Goal: Task Accomplishment & Management: Manage account settings

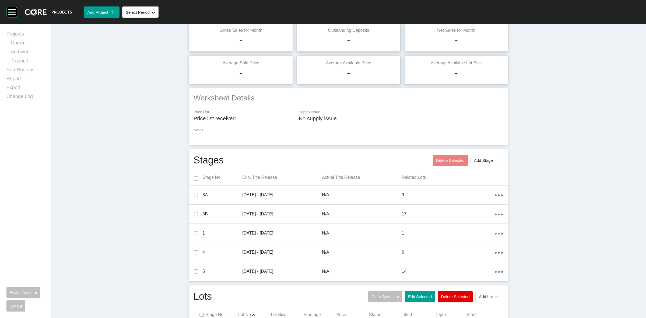
scroll to position [221, 0]
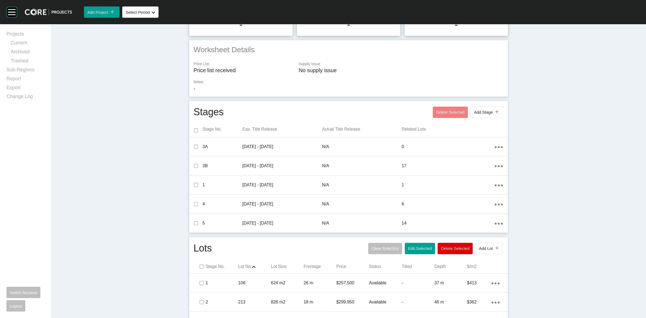
scroll to position [0, 0]
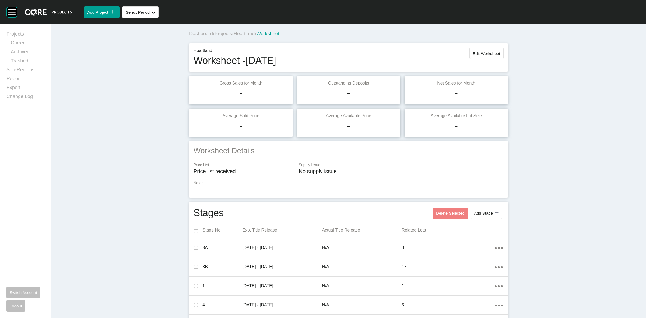
click at [247, 34] on span "Heartland" at bounding box center [244, 33] width 21 height 5
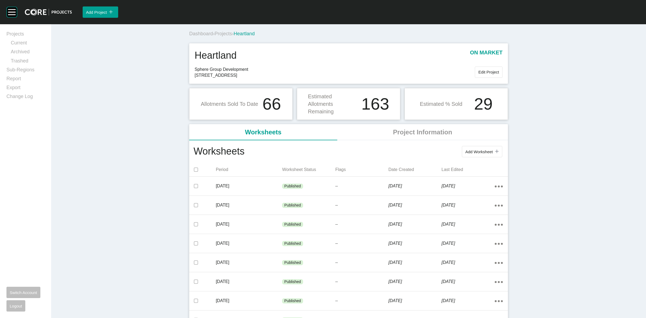
click at [231, 33] on span "Projects" at bounding box center [224, 33] width 18 height 5
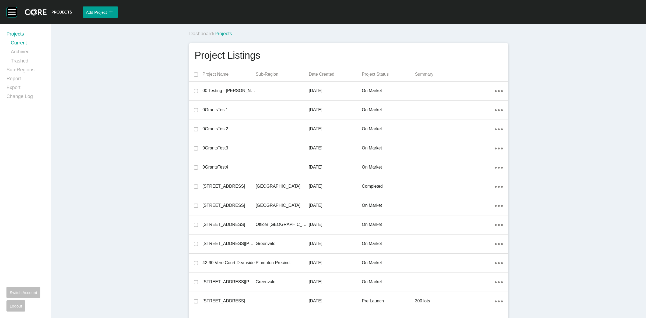
scroll to position [12432, 0]
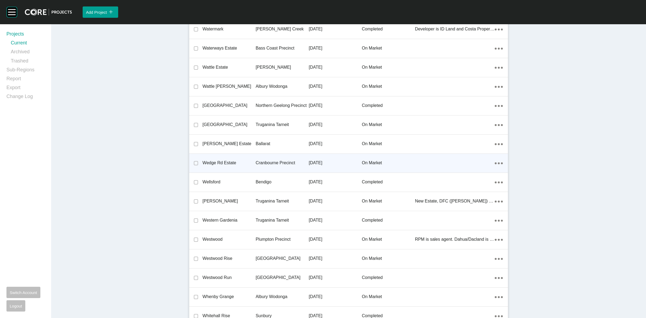
click at [291, 160] on p "Cranbourne Precinct" at bounding box center [282, 163] width 53 height 6
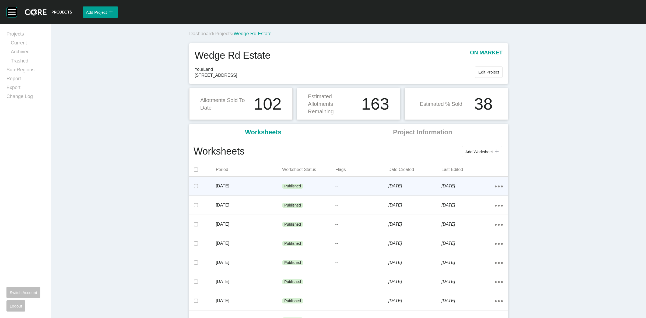
drag, startPoint x: 498, startPoint y: 186, endPoint x: 489, endPoint y: 189, distance: 9.6
click at [498, 186] on icon "Action Menu Dots Copy 6 Created with Sketch." at bounding box center [499, 187] width 8 height 2
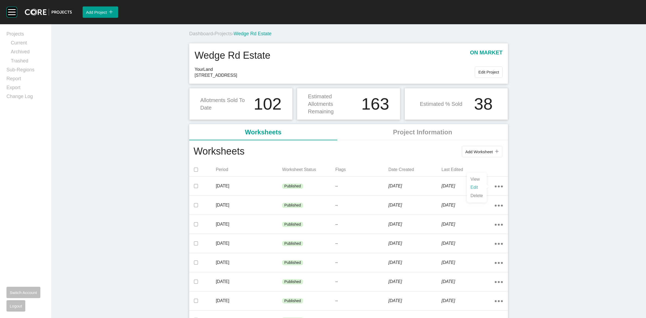
click at [477, 186] on link "Edit" at bounding box center [477, 187] width 15 height 8
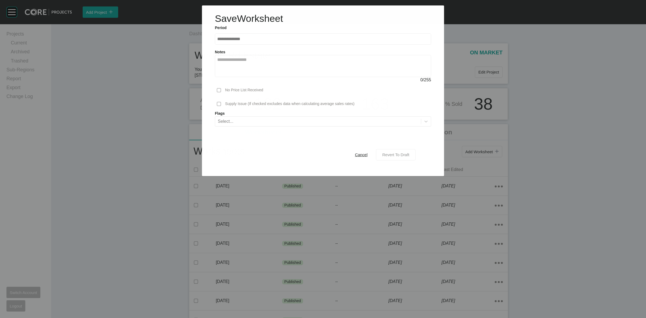
click at [401, 158] on div "Revert To Draft" at bounding box center [396, 154] width 30 height 7
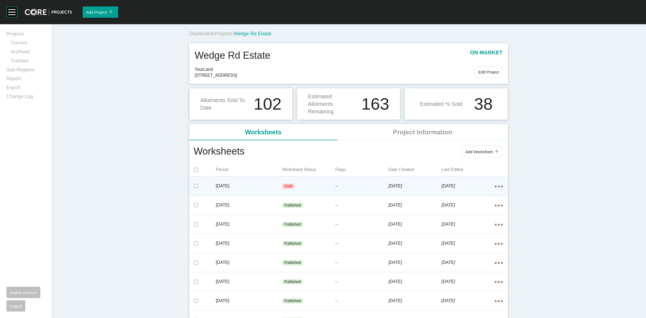
click at [259, 186] on p "[DATE]" at bounding box center [249, 186] width 67 height 6
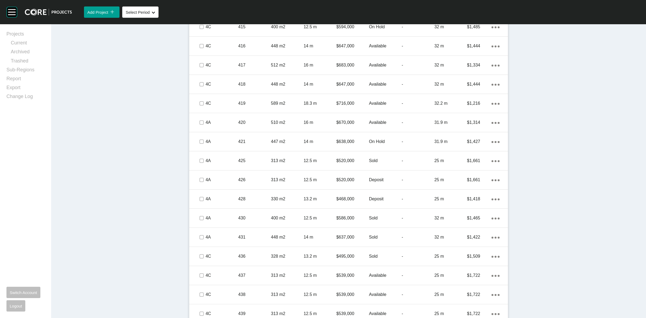
scroll to position [859, 0]
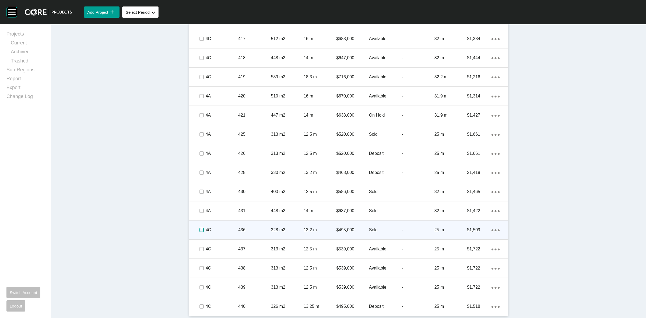
click at [200, 229] on label at bounding box center [202, 230] width 4 height 4
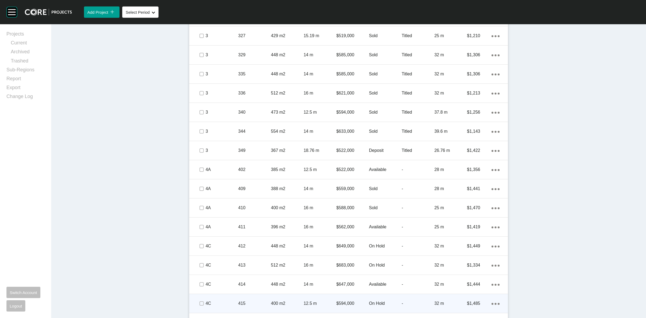
scroll to position [455, 0]
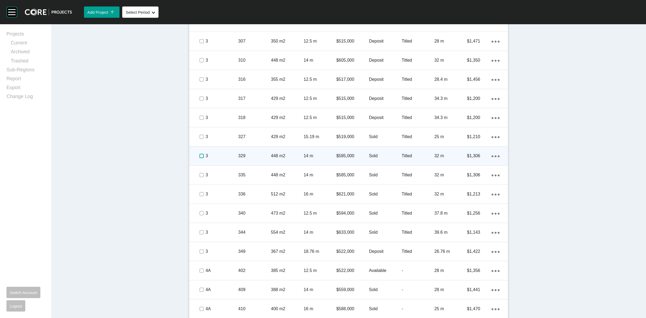
click at [201, 155] on label at bounding box center [202, 156] width 4 height 4
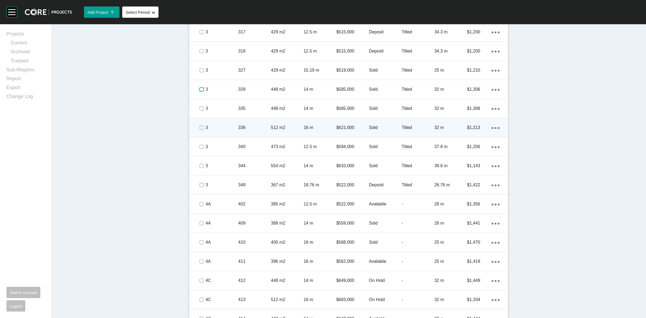
scroll to position [522, 0]
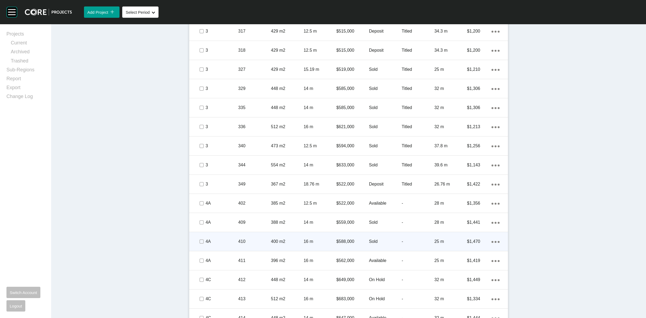
click at [197, 240] on span at bounding box center [201, 242] width 8 height 8
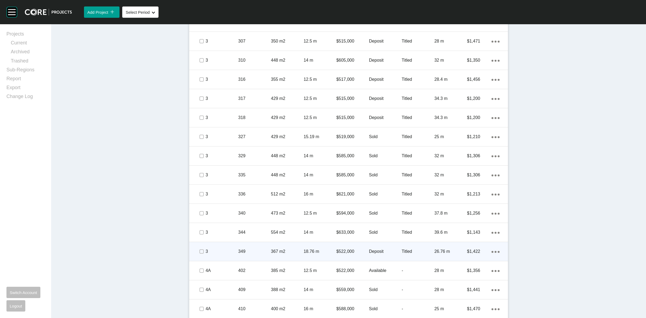
scroll to position [489, 0]
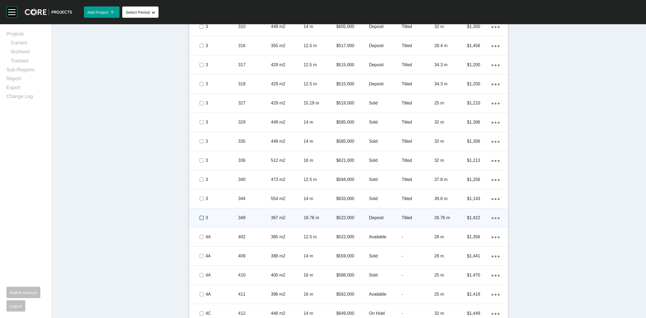
click at [200, 216] on label at bounding box center [202, 218] width 4 height 4
click at [219, 216] on p "3" at bounding box center [222, 218] width 33 height 6
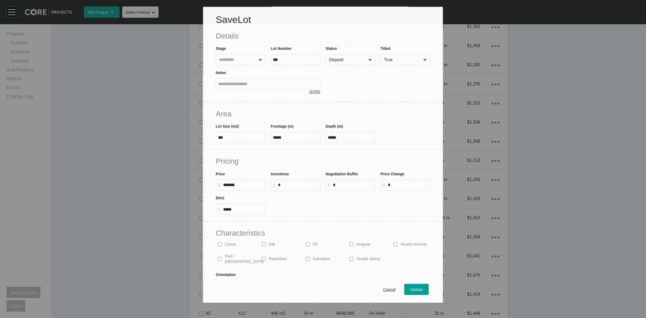
scroll to position [472, 0]
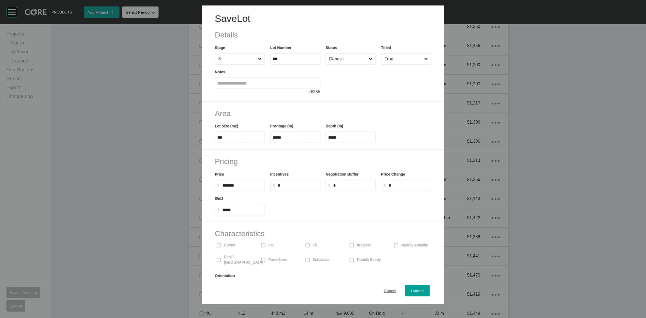
click at [339, 62] on input "Deposit" at bounding box center [348, 59] width 40 height 11
click at [412, 289] on span "Update" at bounding box center [417, 291] width 13 height 5
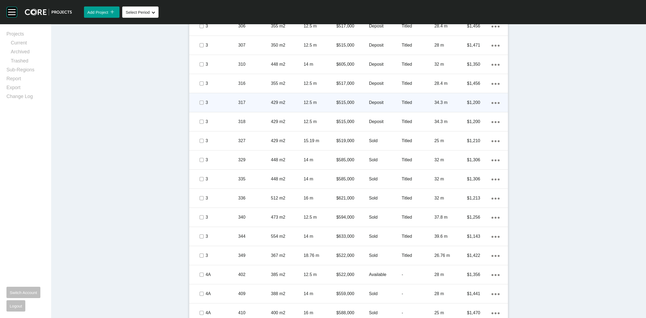
scroll to position [489, 0]
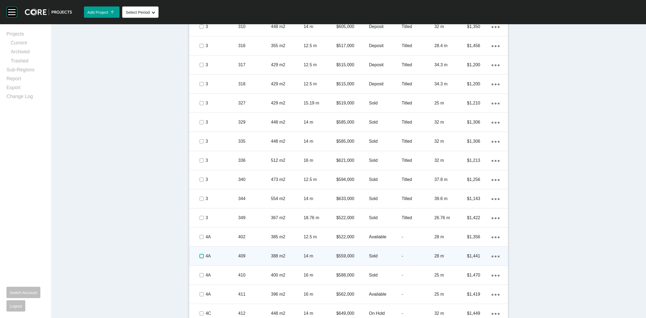
click at [200, 255] on label at bounding box center [202, 256] width 4 height 4
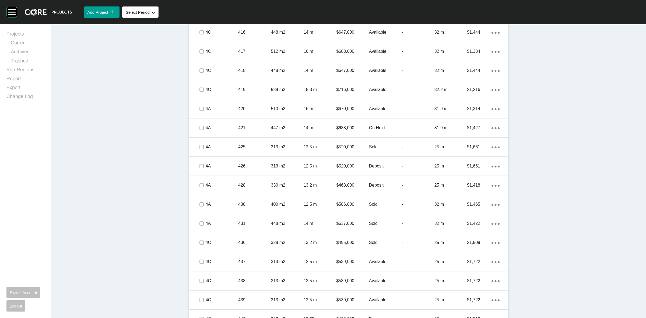
scroll to position [859, 0]
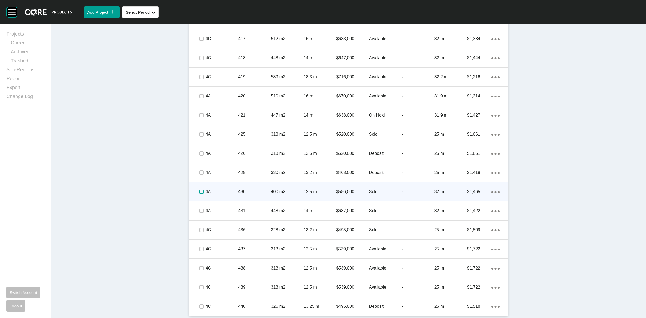
click at [200, 193] on label at bounding box center [202, 192] width 4 height 4
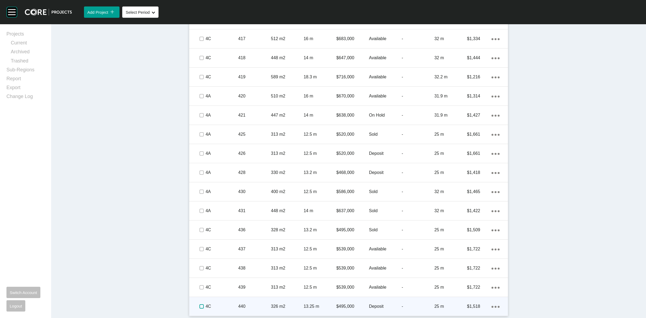
click at [200, 305] on label at bounding box center [202, 306] width 4 height 4
click at [219, 303] on p "4C" at bounding box center [222, 306] width 33 height 6
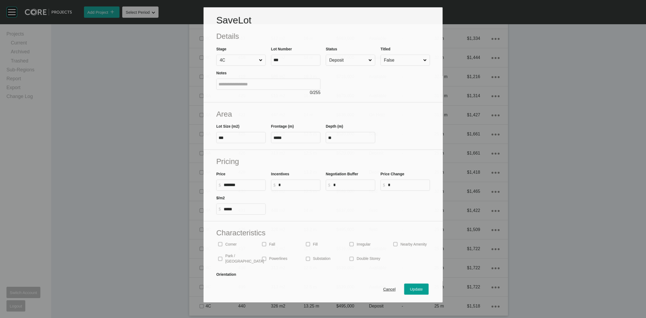
scroll to position [842, 0]
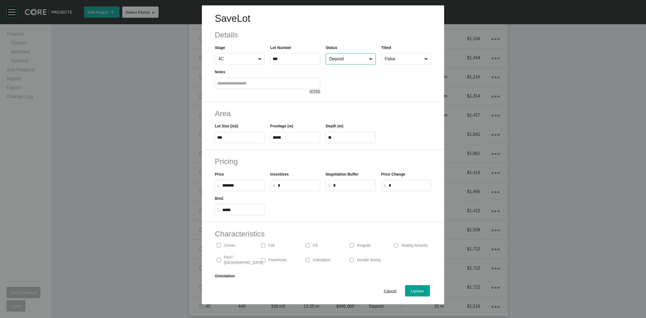
click at [337, 62] on input "Deposit" at bounding box center [348, 59] width 40 height 11
click at [410, 290] on div "Update" at bounding box center [418, 290] width 16 height 7
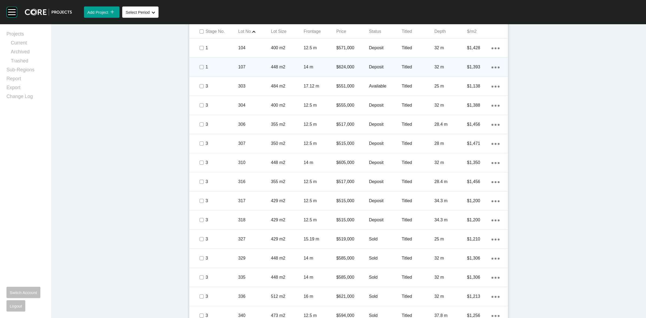
scroll to position [388, 0]
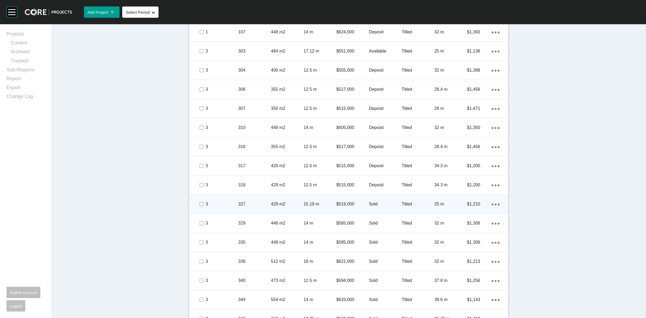
click at [213, 204] on p "3" at bounding box center [222, 204] width 33 height 6
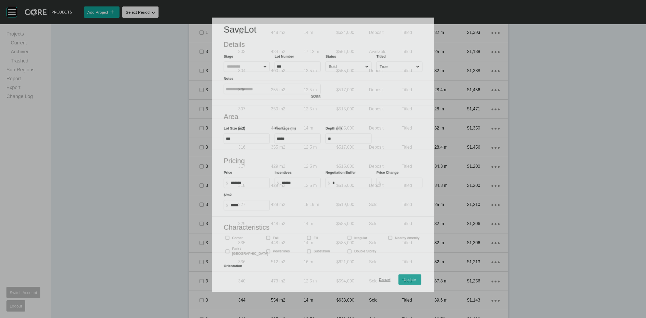
scroll to position [371, 0]
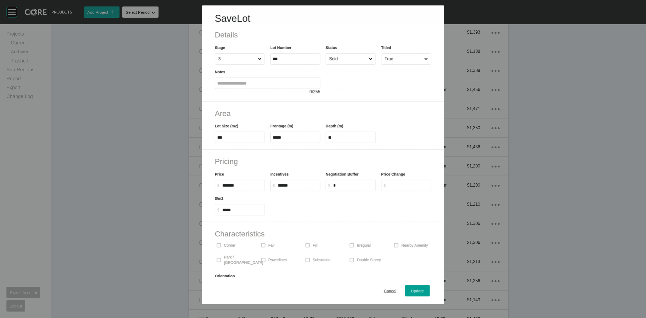
click at [344, 62] on input "Sold" at bounding box center [348, 59] width 40 height 11
click at [412, 283] on div "Cancel Update" at bounding box center [323, 290] width 242 height 27
click at [411, 289] on span "Update" at bounding box center [417, 291] width 13 height 5
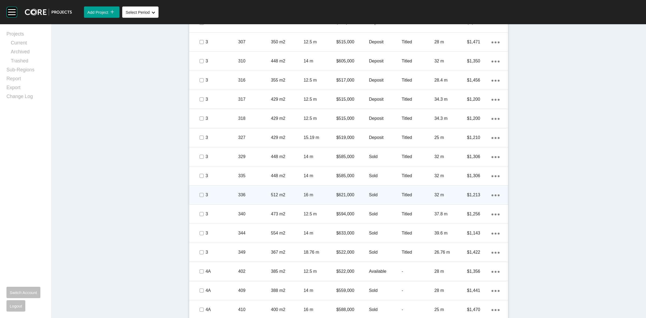
scroll to position [455, 0]
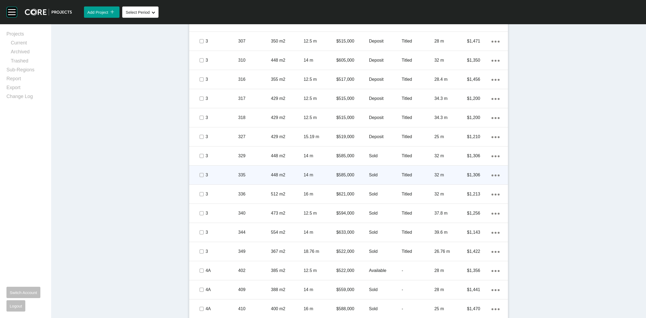
click at [264, 178] on p "335" at bounding box center [254, 175] width 33 height 6
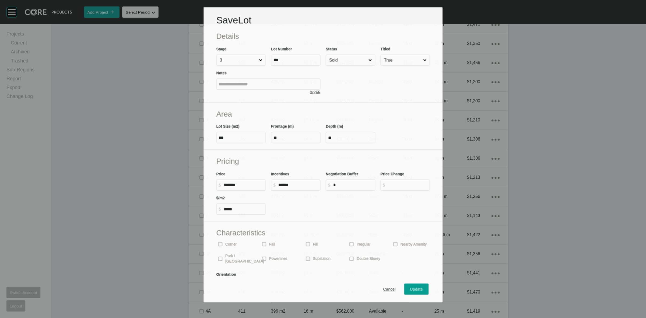
scroll to position [438, 0]
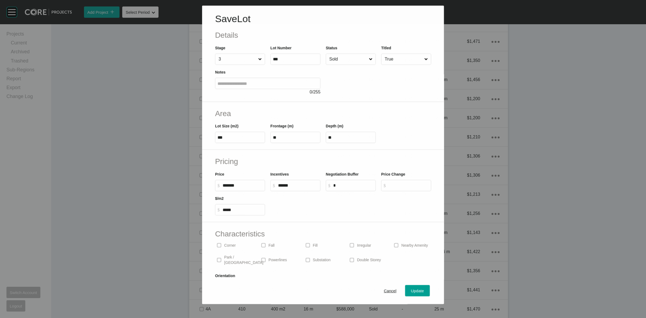
click at [352, 55] on input "Sold" at bounding box center [348, 59] width 40 height 11
click at [410, 288] on div "Update" at bounding box center [418, 290] width 16 height 7
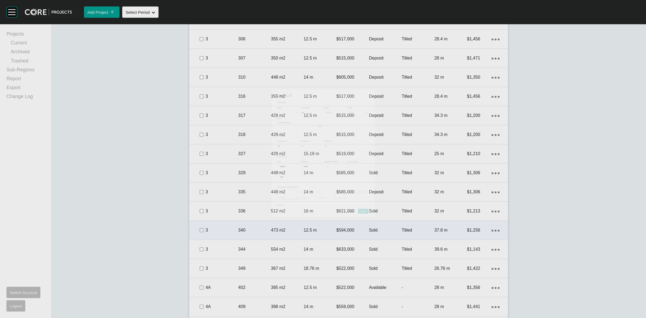
scroll to position [455, 0]
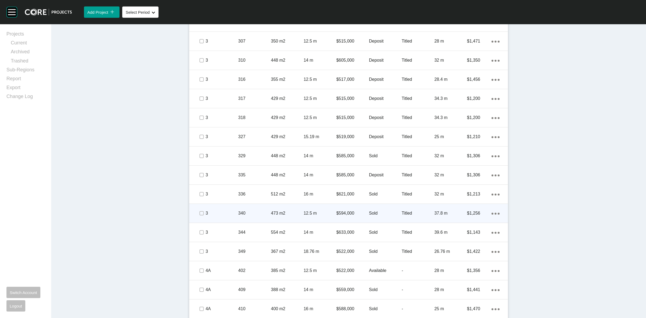
click at [267, 211] on p "340" at bounding box center [254, 213] width 33 height 6
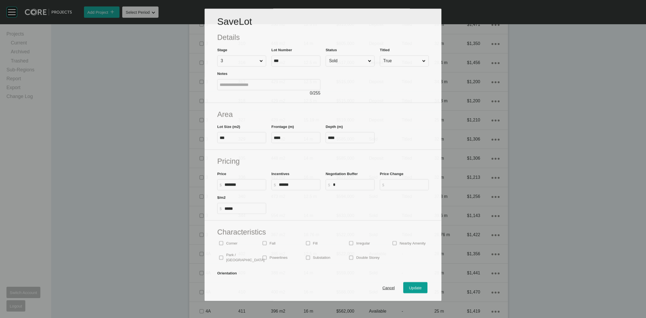
scroll to position [438, 0]
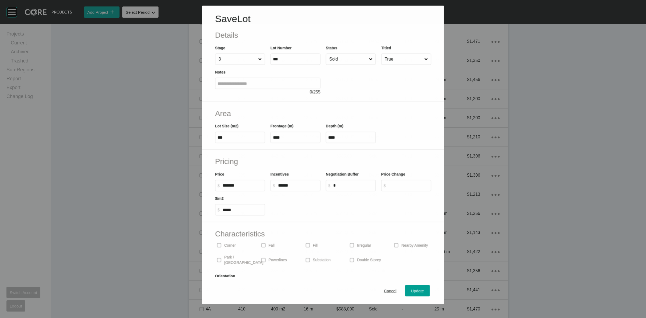
click at [344, 59] on input "Sold" at bounding box center [348, 59] width 40 height 11
click at [414, 289] on span "Update" at bounding box center [417, 291] width 13 height 5
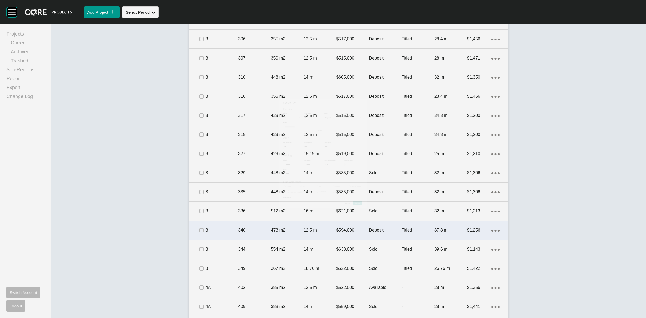
scroll to position [455, 0]
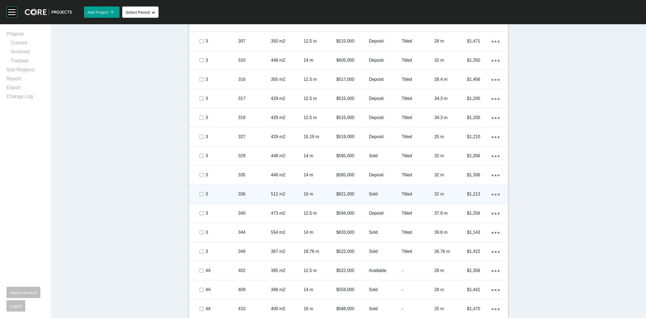
click at [238, 198] on div "336" at bounding box center [254, 194] width 33 height 17
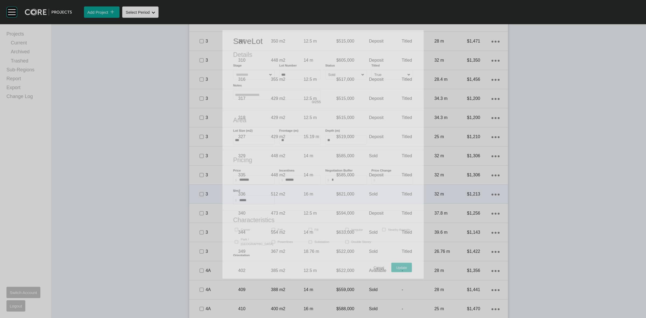
scroll to position [438, 0]
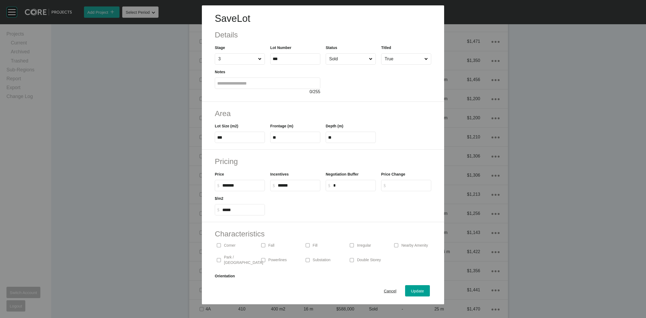
click at [340, 60] on input "Sold" at bounding box center [348, 59] width 40 height 11
click at [417, 287] on div "Update" at bounding box center [418, 290] width 16 height 7
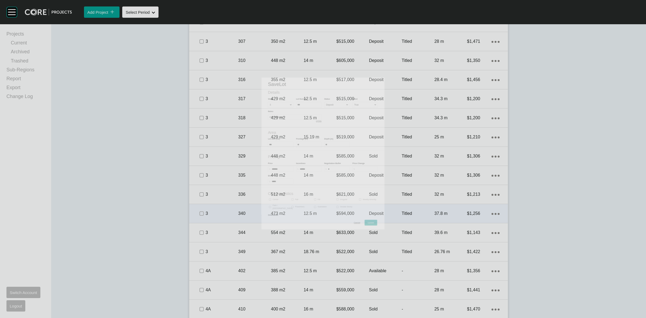
scroll to position [455, 0]
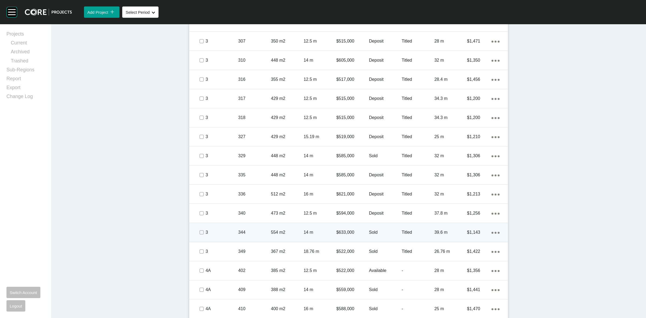
click at [260, 232] on p "344" at bounding box center [254, 232] width 33 height 6
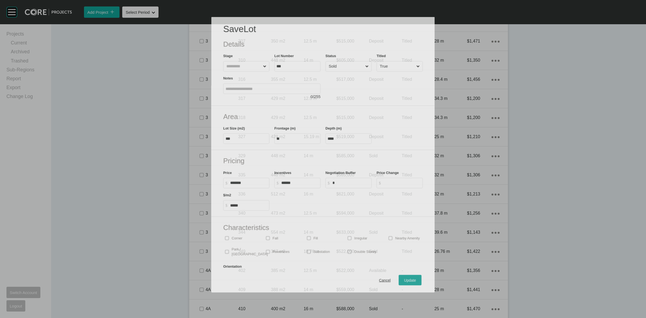
scroll to position [438, 0]
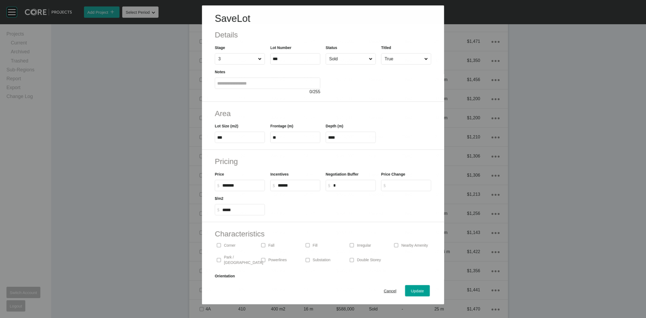
click at [346, 61] on input "Sold" at bounding box center [348, 59] width 40 height 11
click at [411, 290] on span "Update" at bounding box center [417, 291] width 13 height 5
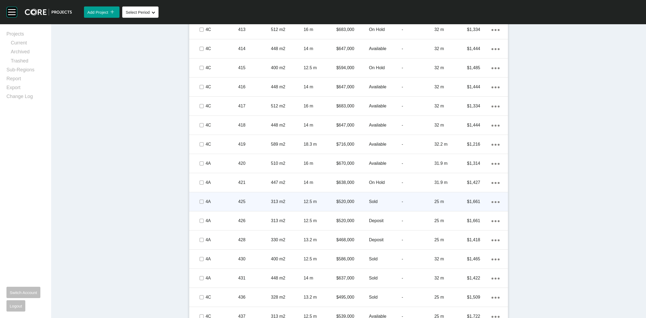
click at [253, 196] on div "425" at bounding box center [254, 201] width 33 height 17
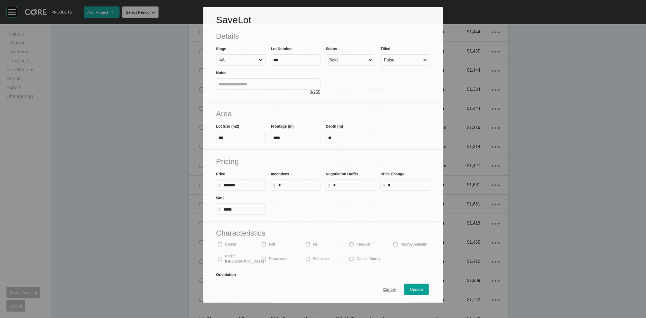
scroll to position [775, 0]
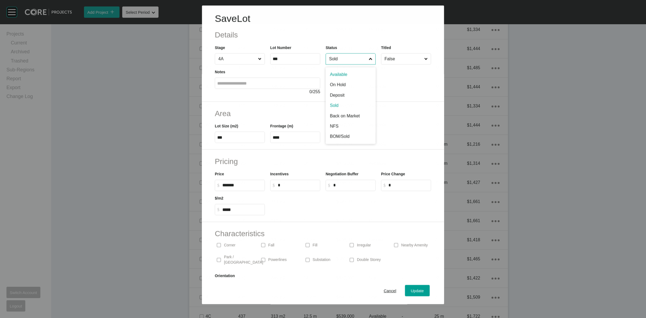
click at [339, 55] on input "Sold" at bounding box center [348, 59] width 40 height 11
click at [411, 292] on span "Update" at bounding box center [417, 291] width 13 height 5
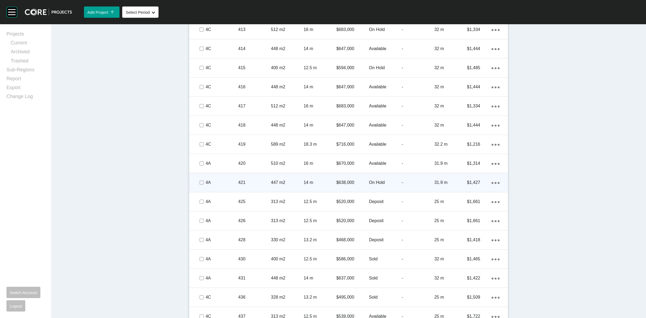
scroll to position [859, 0]
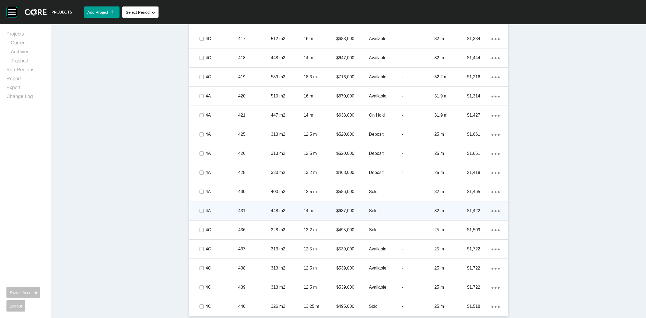
click at [285, 212] on p "448 m2" at bounding box center [287, 211] width 33 height 6
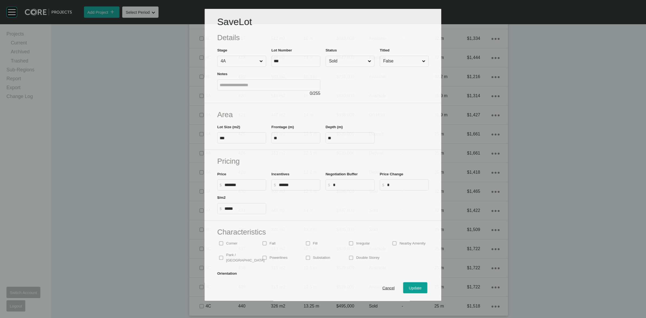
scroll to position [842, 0]
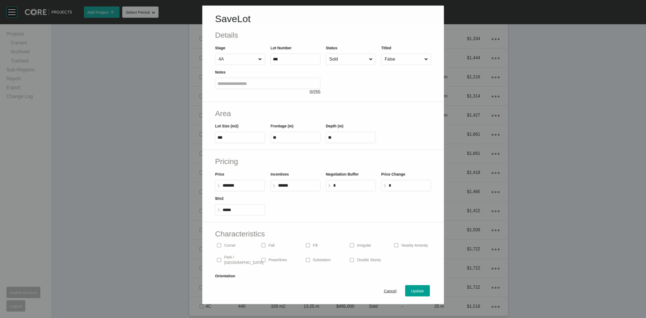
click at [341, 60] on input "Sold" at bounding box center [348, 59] width 40 height 11
click at [418, 290] on span "Update" at bounding box center [417, 291] width 13 height 5
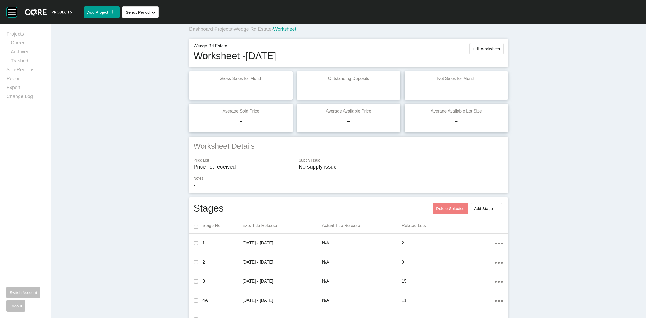
scroll to position [0, 0]
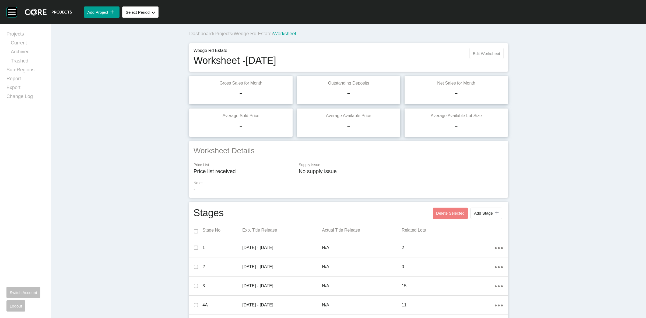
click at [477, 57] on button "Edit Worksheet" at bounding box center [487, 53] width 34 height 11
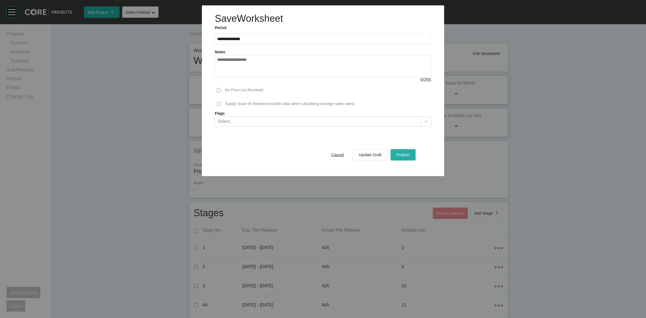
click at [407, 157] on span "Publish" at bounding box center [403, 154] width 13 height 5
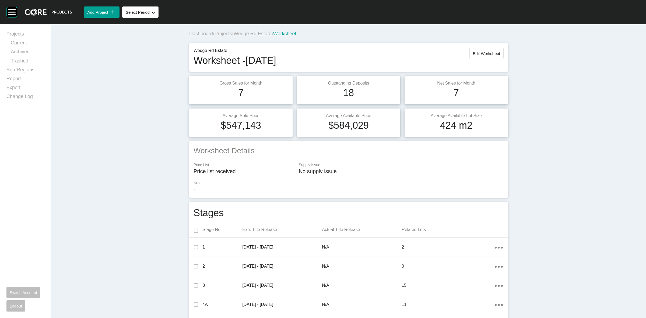
click at [256, 34] on span "Wedge Rd Estate" at bounding box center [253, 33] width 38 height 5
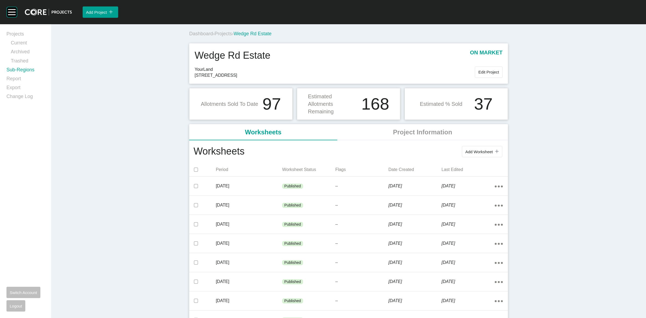
click at [16, 69] on link "Sub-Regions" at bounding box center [25, 71] width 38 height 9
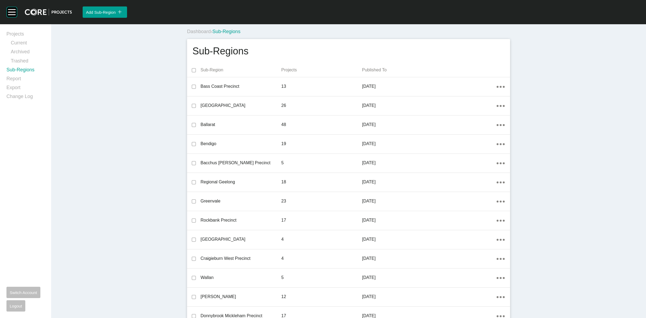
scroll to position [233, 0]
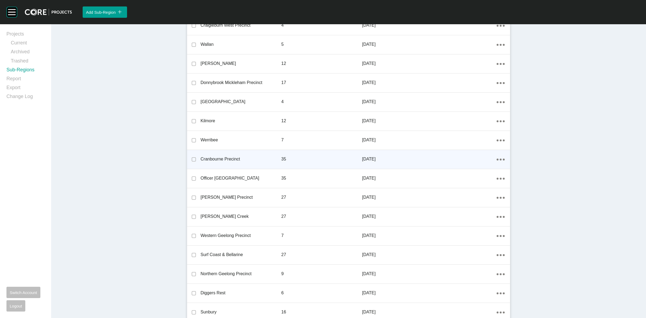
click at [497, 159] on ellipse at bounding box center [498, 160] width 2 height 2
click at [482, 162] on link "Edit" at bounding box center [479, 160] width 15 height 8
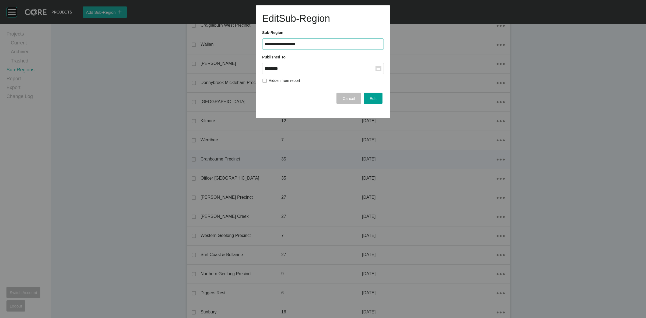
click at [351, 71] on input "********" at bounding box center [320, 68] width 111 height 5
click at [310, 116] on div "Sep" at bounding box center [311, 113] width 13 height 8
click at [377, 97] on div "Edit" at bounding box center [373, 98] width 10 height 7
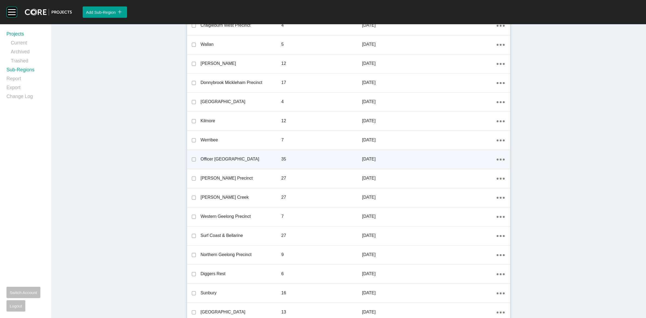
click at [14, 33] on link "Projects" at bounding box center [25, 35] width 38 height 9
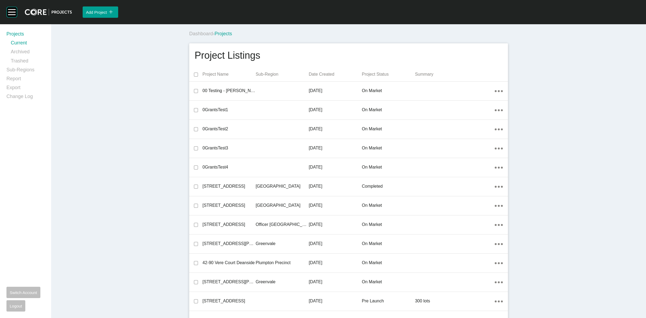
scroll to position [8017, 0]
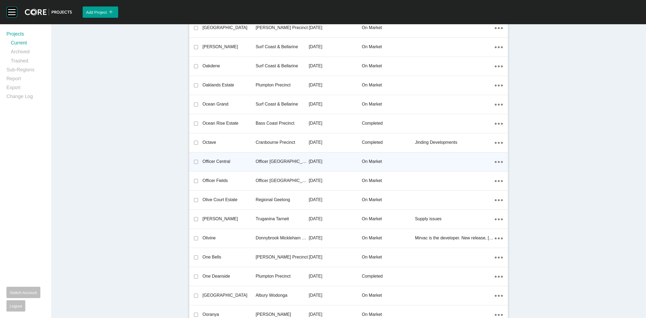
click at [274, 159] on p "Officer [GEOGRAPHIC_DATA]" at bounding box center [282, 162] width 53 height 6
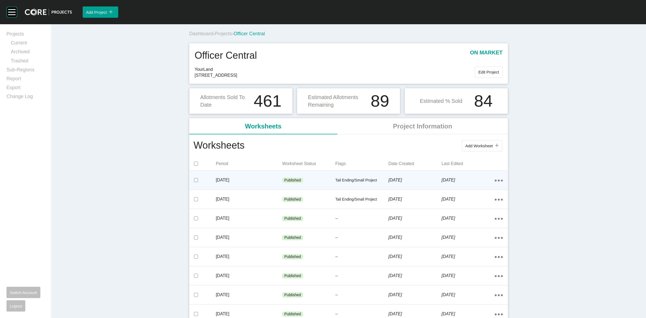
click at [301, 178] on div "Published" at bounding box center [308, 180] width 53 height 16
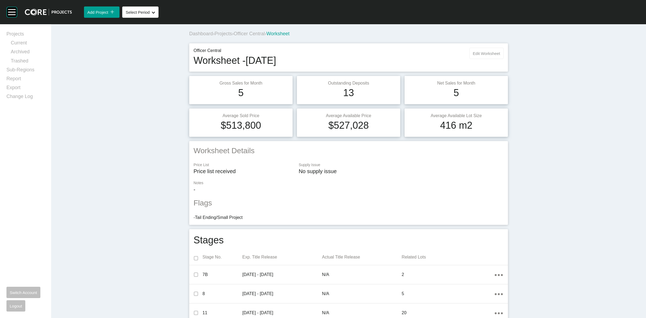
click at [474, 48] on button "Edit Worksheet" at bounding box center [487, 53] width 34 height 11
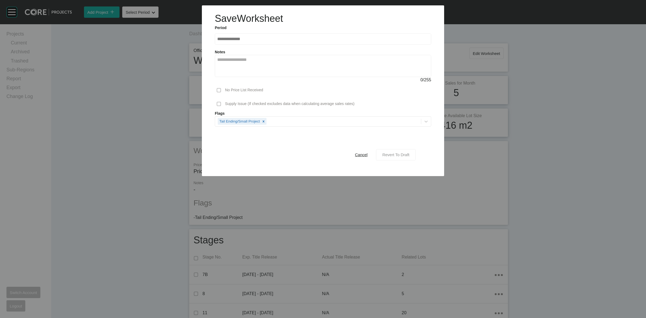
click at [404, 157] on span "Revert To Draft" at bounding box center [395, 154] width 27 height 5
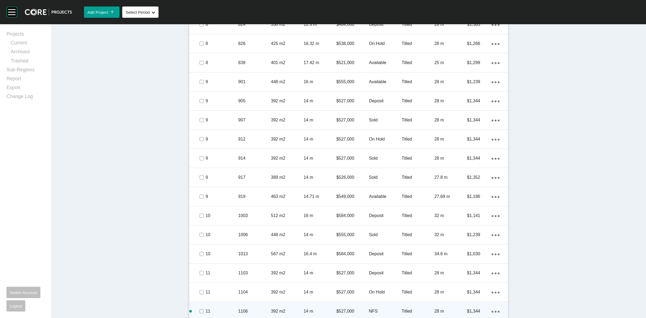
scroll to position [606, 0]
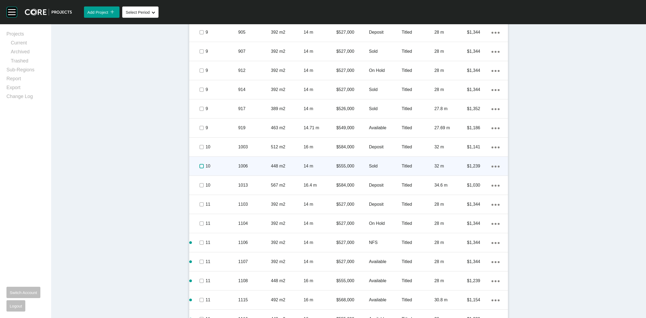
click at [200, 166] on label at bounding box center [202, 166] width 4 height 4
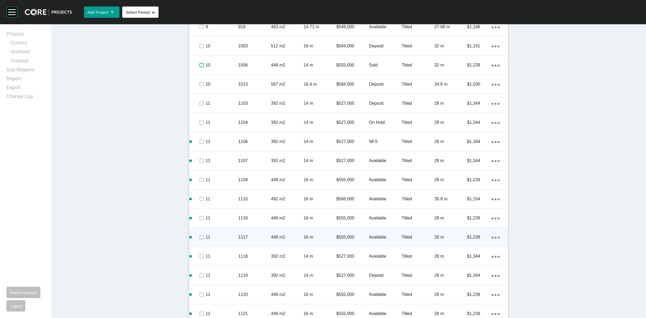
scroll to position [774, 0]
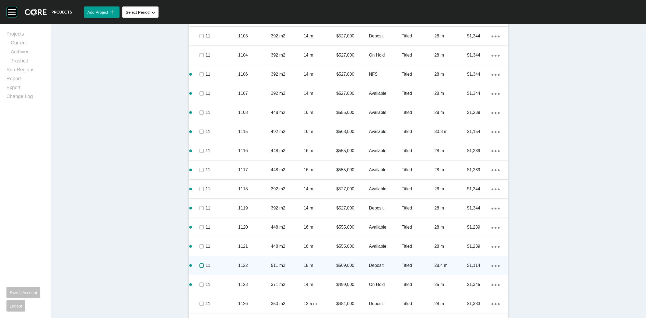
click at [200, 265] on label at bounding box center [202, 265] width 4 height 4
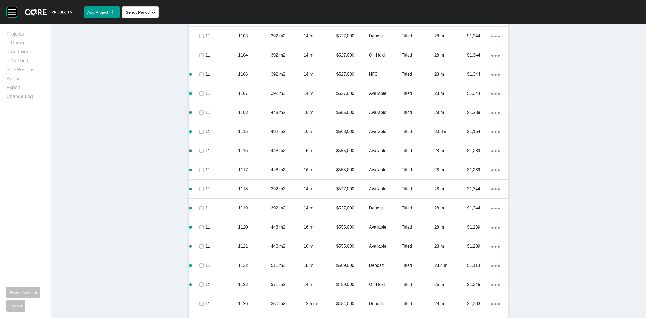
click at [228, 261] on div "11" at bounding box center [222, 265] width 33 height 17
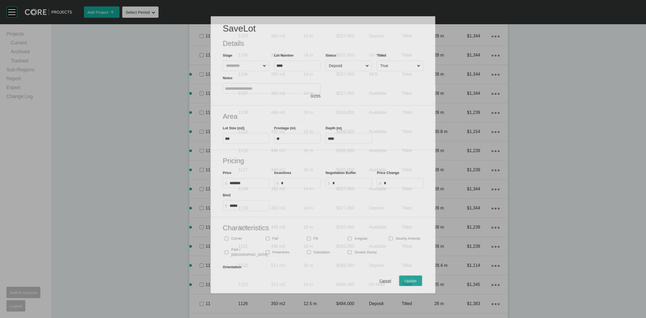
scroll to position [757, 0]
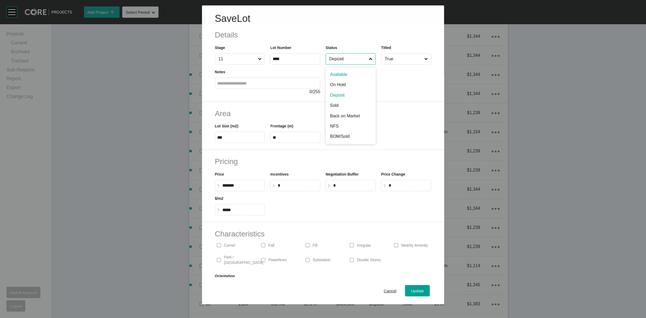
click at [360, 57] on input "Deposit" at bounding box center [348, 59] width 40 height 11
click at [422, 289] on button "Update" at bounding box center [417, 290] width 25 height 11
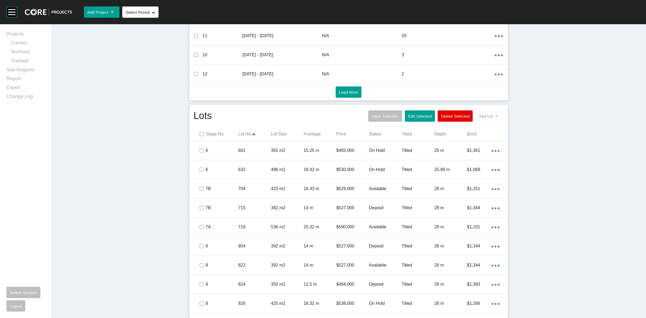
scroll to position [266, 0]
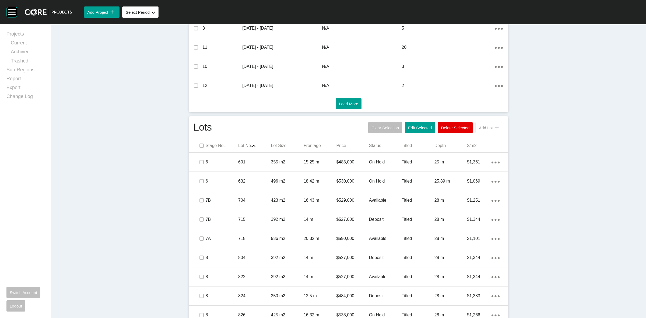
click at [481, 128] on span "Add Lot" at bounding box center [486, 127] width 14 height 5
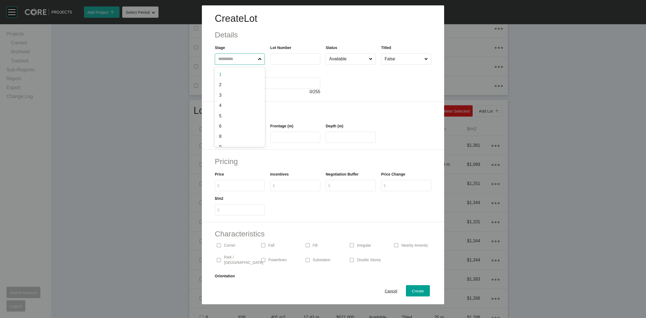
click at [241, 60] on input "text" at bounding box center [237, 59] width 40 height 11
type input "**"
type input "****"
click at [244, 135] on input "text" at bounding box center [239, 137] width 45 height 5
type input "*******"
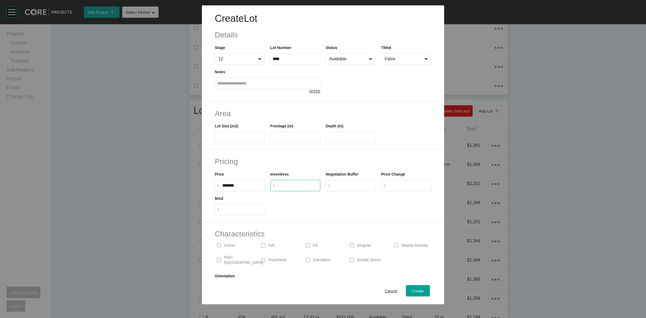
type input "*"
click at [348, 55] on input "Available" at bounding box center [348, 59] width 40 height 11
click at [244, 140] on label at bounding box center [240, 137] width 50 height 11
click at [244, 140] on input "text" at bounding box center [239, 137] width 45 height 5
click at [385, 291] on span "Cancel" at bounding box center [391, 291] width 13 height 5
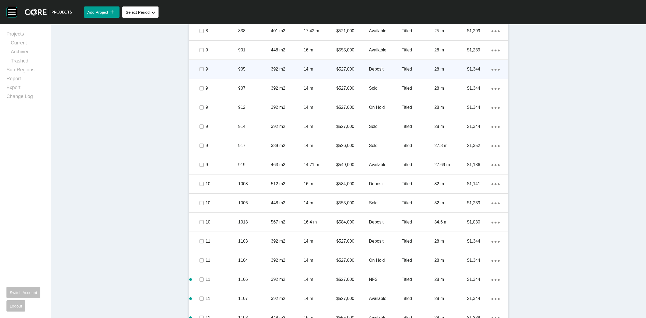
scroll to position [519, 0]
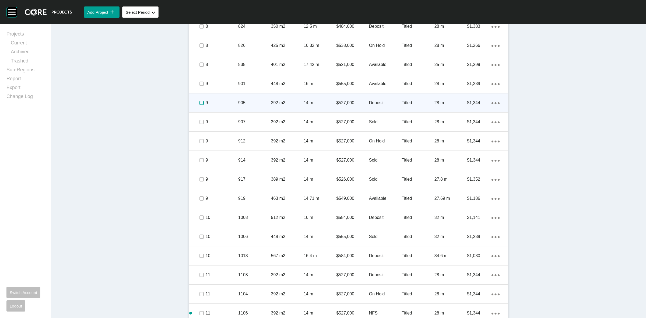
click at [200, 102] on label at bounding box center [202, 103] width 4 height 4
click at [216, 105] on p "9" at bounding box center [222, 103] width 33 height 6
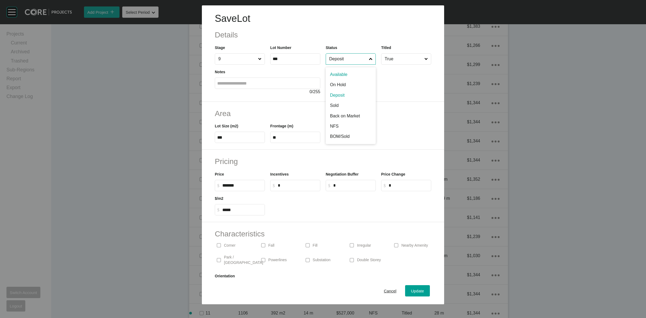
click at [352, 58] on input "Deposit" at bounding box center [348, 59] width 40 height 11
click at [411, 289] on span "Update" at bounding box center [417, 291] width 13 height 5
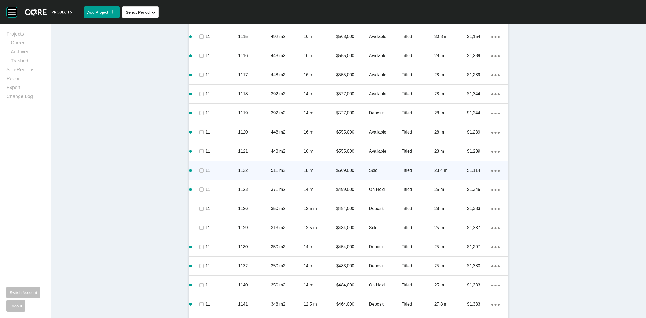
scroll to position [905, 0]
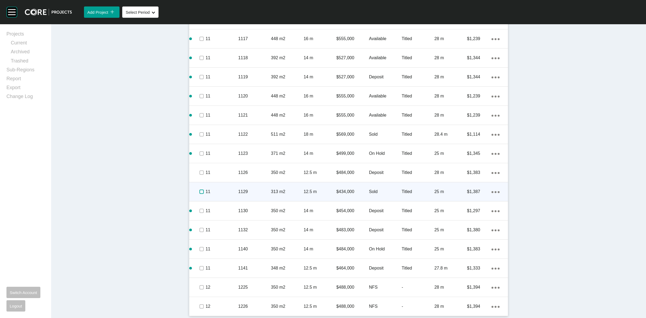
click at [201, 192] on label at bounding box center [202, 192] width 4 height 4
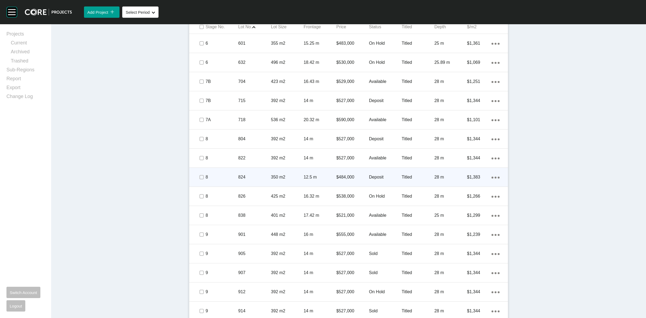
scroll to position [367, 0]
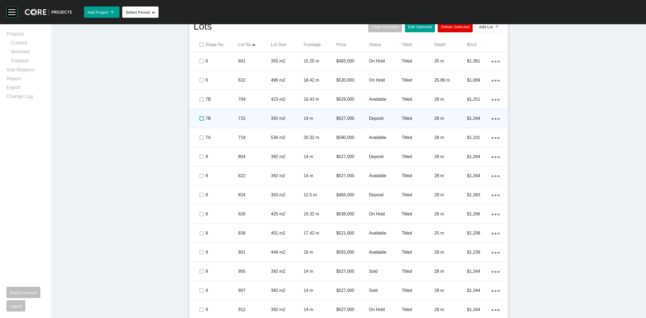
click at [201, 119] on label at bounding box center [202, 118] width 4 height 4
click at [232, 119] on p "7B" at bounding box center [222, 119] width 33 height 6
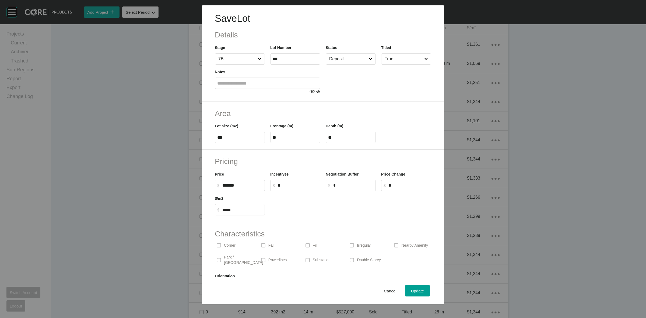
click at [345, 61] on input "Deposit" at bounding box center [348, 59] width 40 height 11
click at [414, 289] on span "Update" at bounding box center [417, 291] width 13 height 5
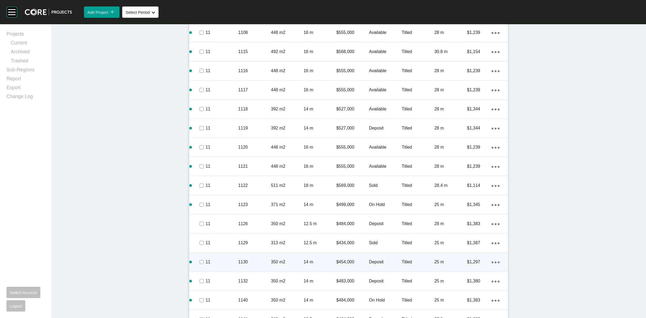
scroll to position [854, 0]
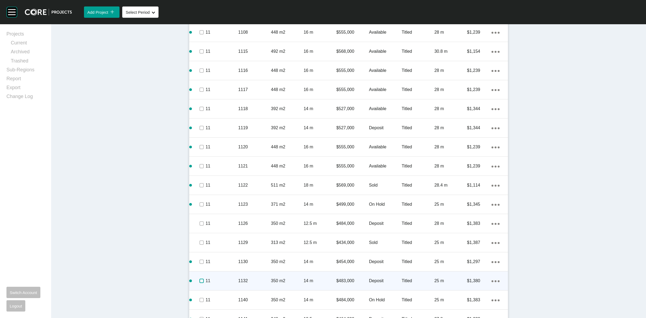
click at [200, 283] on label at bounding box center [202, 281] width 4 height 4
click at [224, 280] on p "11" at bounding box center [222, 281] width 33 height 6
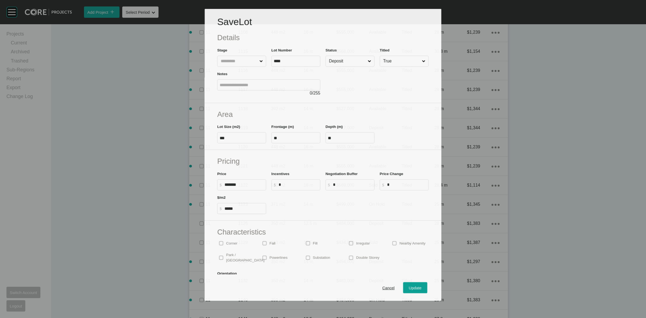
scroll to position [838, 0]
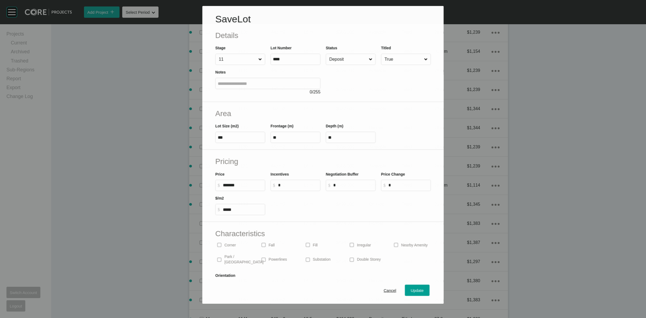
click at [346, 63] on input "Deposit" at bounding box center [348, 59] width 40 height 11
click at [413, 287] on div "Update" at bounding box center [418, 290] width 16 height 7
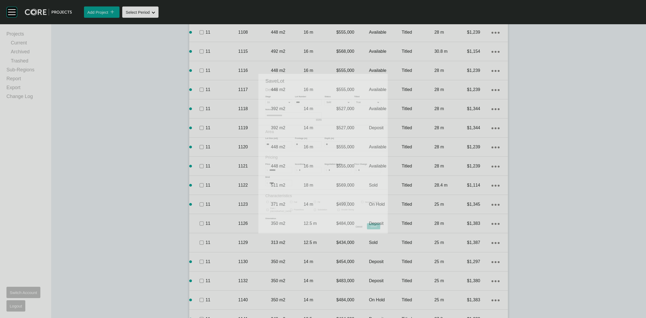
scroll to position [854, 0]
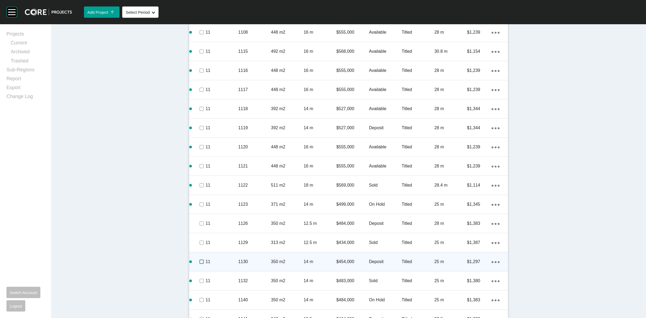
click at [200, 263] on label at bounding box center [202, 262] width 4 height 4
click at [215, 260] on p "11" at bounding box center [222, 262] width 33 height 6
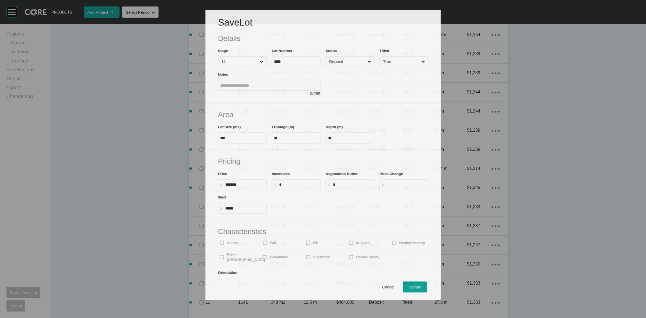
scroll to position [838, 0]
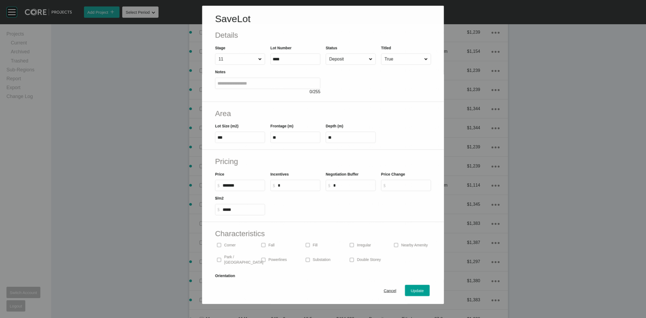
click at [339, 55] on input "Deposit" at bounding box center [348, 59] width 40 height 11
click at [411, 292] on span "Update" at bounding box center [417, 291] width 13 height 5
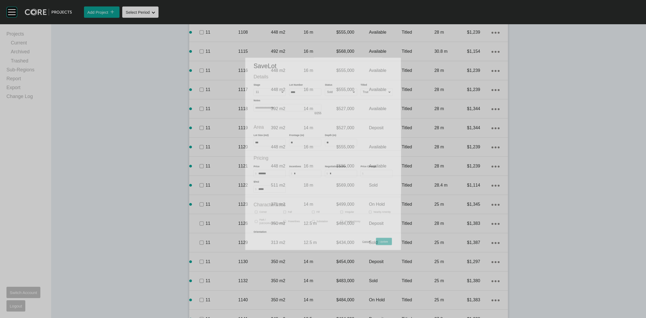
scroll to position [854, 0]
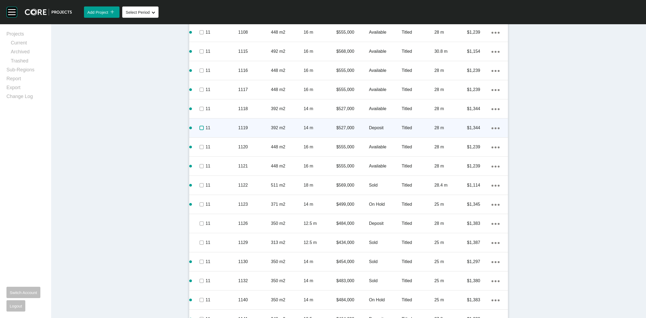
click at [200, 127] on label at bounding box center [202, 128] width 4 height 4
click at [214, 127] on p "11" at bounding box center [222, 128] width 33 height 6
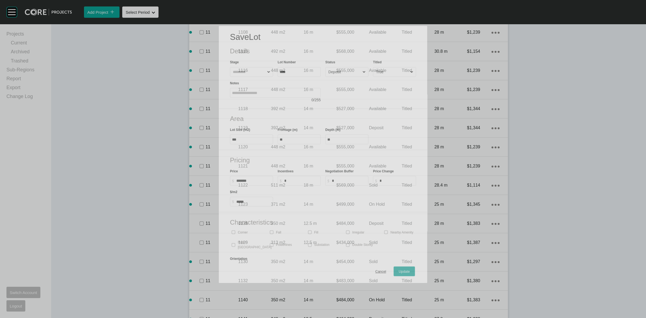
scroll to position [838, 0]
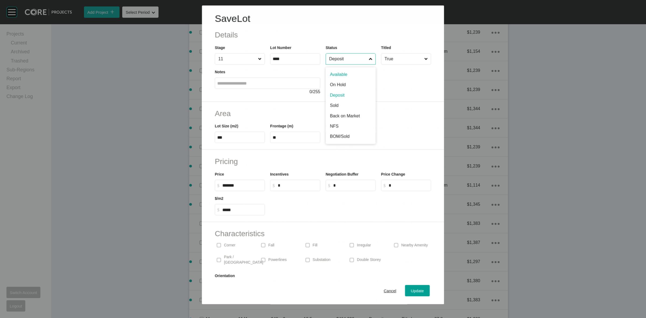
click at [343, 62] on input "Deposit" at bounding box center [348, 59] width 40 height 11
click at [411, 289] on span "Update" at bounding box center [417, 291] width 13 height 5
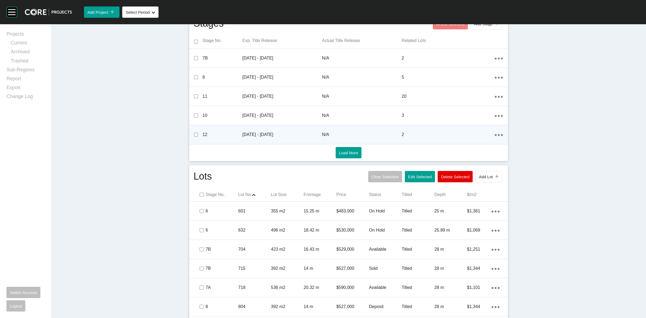
scroll to position [215, 0]
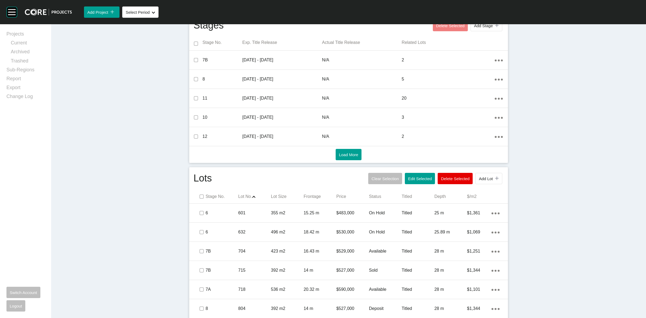
click at [375, 197] on p "Status" at bounding box center [385, 197] width 33 height 6
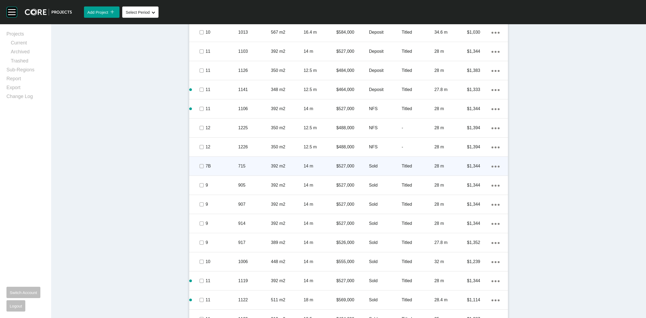
scroll to position [888, 0]
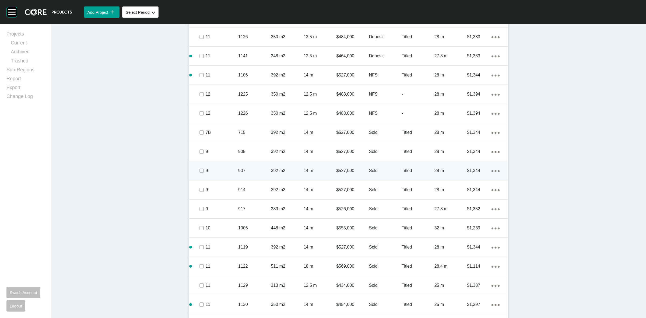
click at [263, 170] on p "907" at bounding box center [254, 171] width 33 height 6
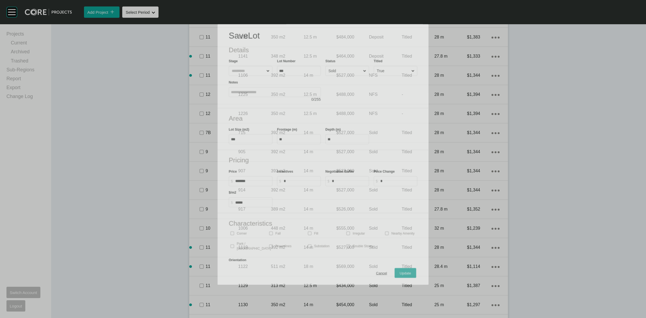
scroll to position [871, 0]
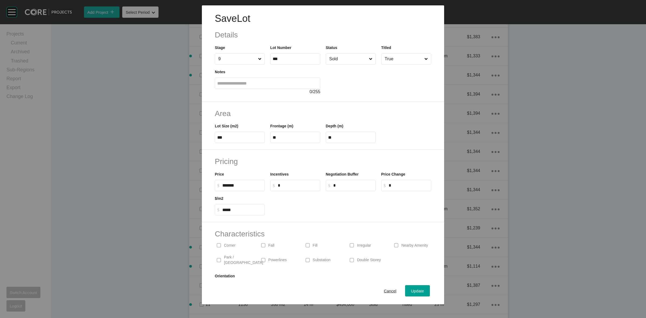
click at [344, 60] on input "Sold" at bounding box center [348, 59] width 40 height 11
click at [418, 286] on button "Update" at bounding box center [417, 290] width 25 height 11
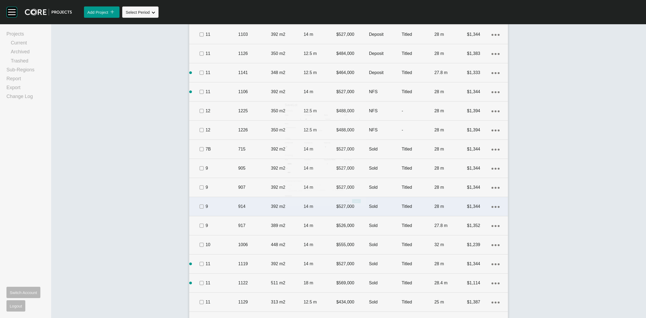
scroll to position [888, 0]
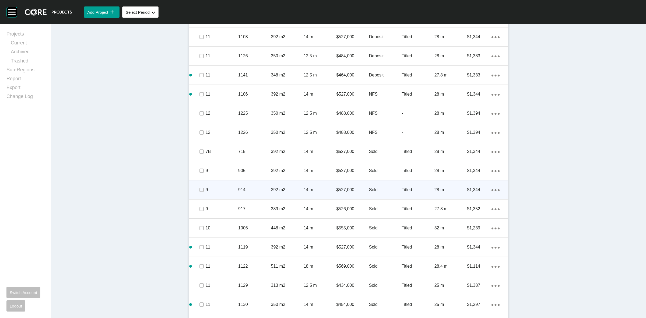
click at [263, 188] on p "914" at bounding box center [254, 190] width 33 height 6
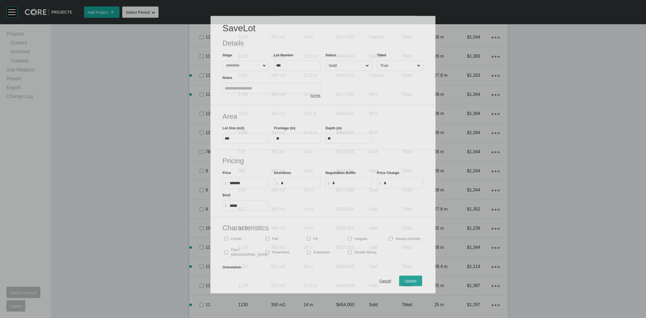
scroll to position [871, 0]
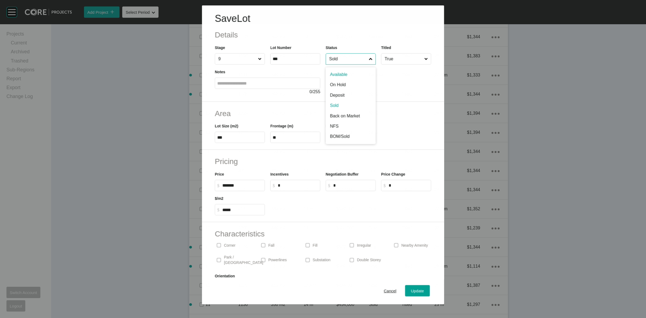
click at [341, 57] on input "Sold" at bounding box center [348, 59] width 40 height 11
click at [413, 289] on span "Update" at bounding box center [417, 291] width 13 height 5
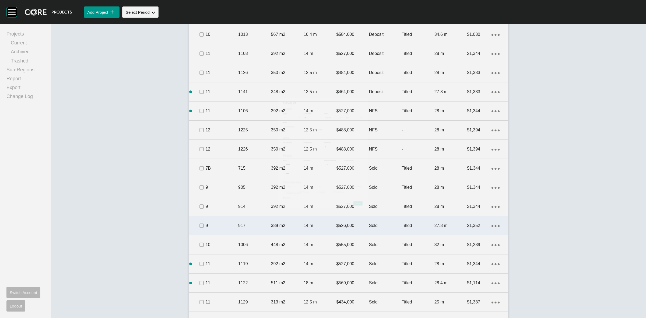
scroll to position [888, 0]
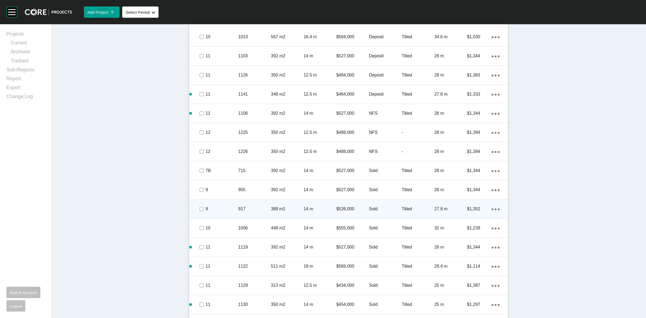
click at [265, 207] on p "917" at bounding box center [254, 209] width 33 height 6
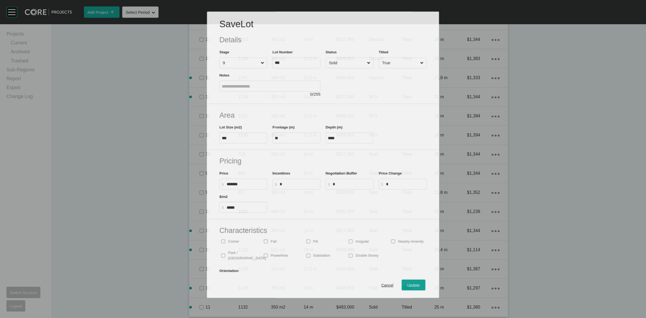
scroll to position [871, 0]
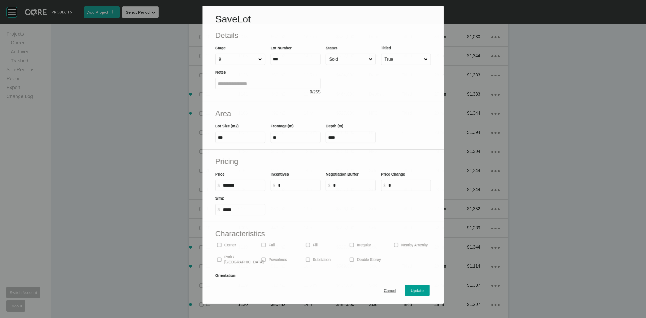
click at [338, 60] on input "Sold" at bounding box center [348, 59] width 40 height 11
click at [412, 291] on span "Update" at bounding box center [417, 291] width 13 height 5
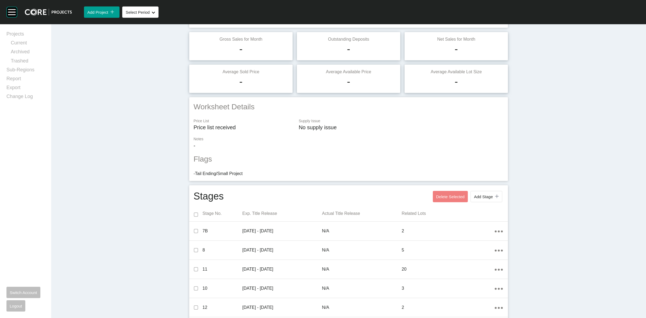
scroll to position [0, 0]
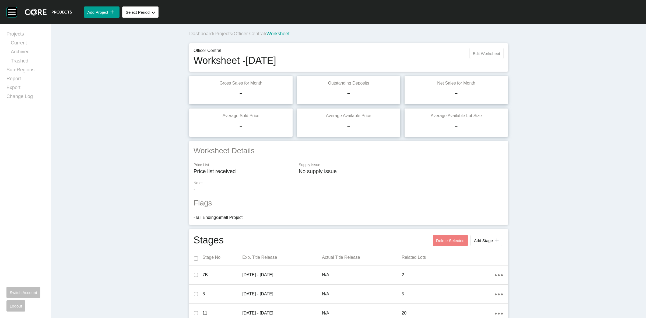
click at [487, 50] on button "Edit Worksheet" at bounding box center [487, 53] width 34 height 11
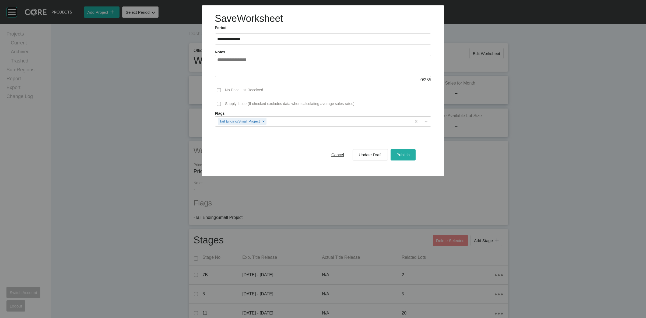
click at [400, 154] on span "Publish" at bounding box center [403, 154] width 13 height 5
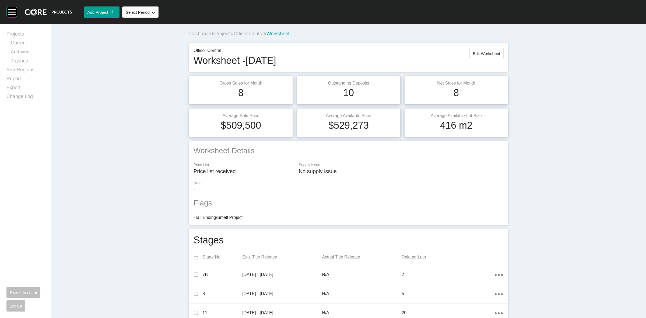
click at [250, 33] on span "Officer Central" at bounding box center [249, 33] width 31 height 5
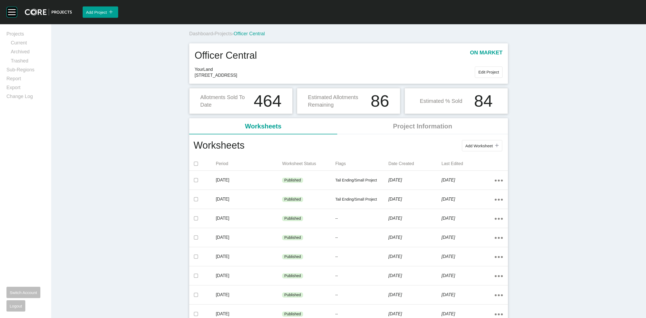
click at [226, 32] on span "Projects" at bounding box center [224, 33] width 18 height 5
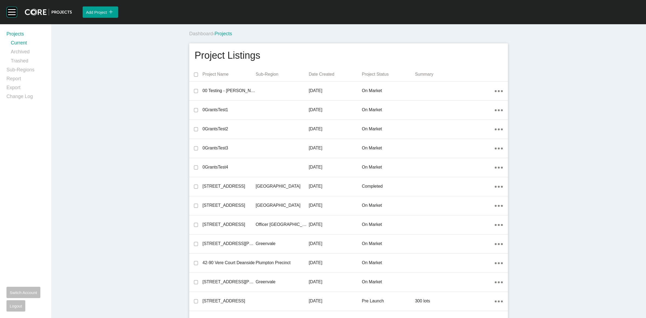
scroll to position [8017, 0]
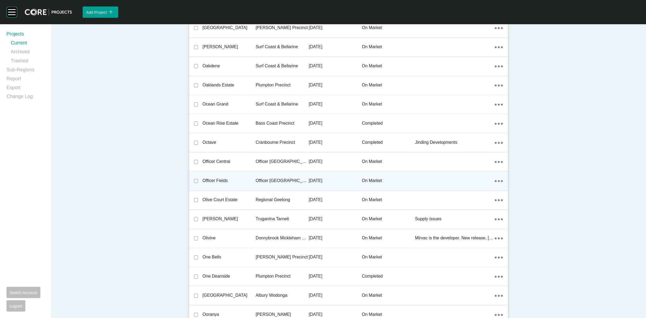
click at [274, 179] on p "Officer [GEOGRAPHIC_DATA]" at bounding box center [282, 181] width 53 height 6
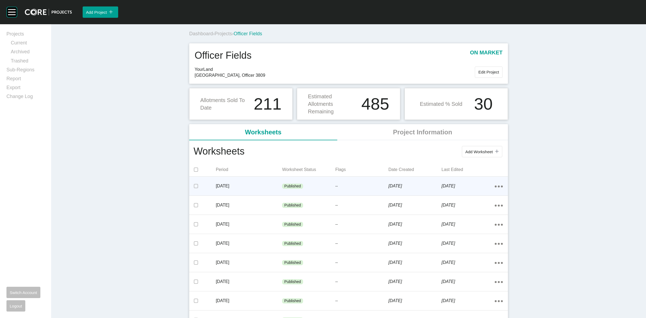
click at [422, 185] on p "[DATE]" at bounding box center [415, 186] width 53 height 6
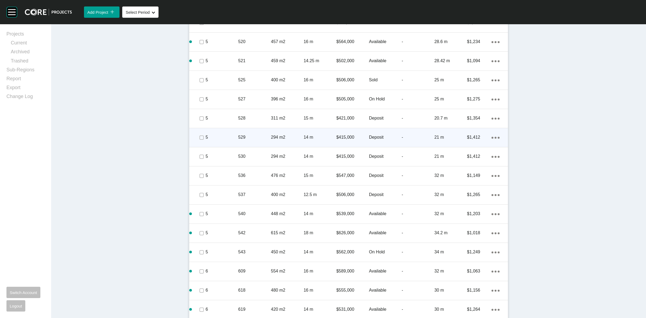
scroll to position [705, 0]
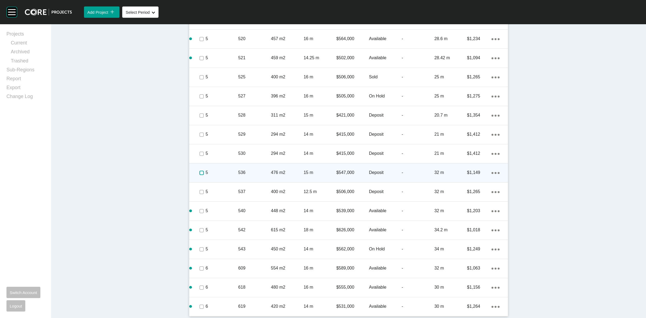
click at [200, 173] on label at bounding box center [202, 173] width 4 height 4
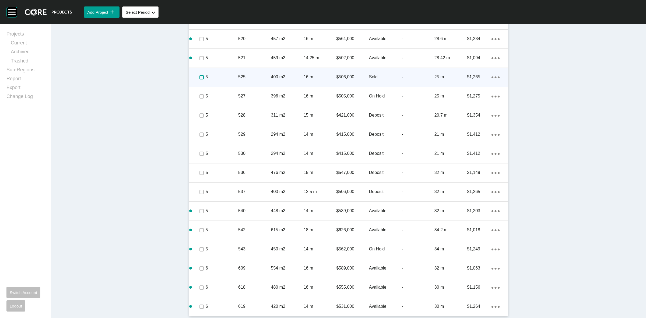
click at [200, 77] on label at bounding box center [202, 77] width 4 height 4
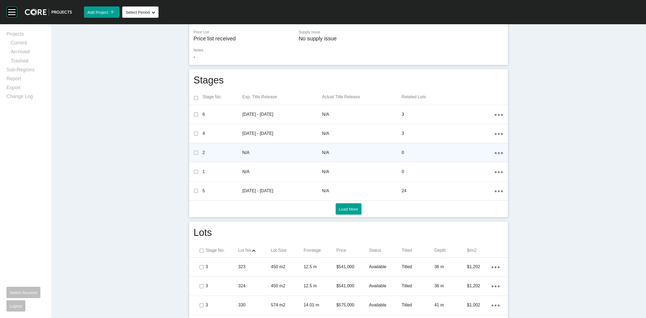
scroll to position [0, 0]
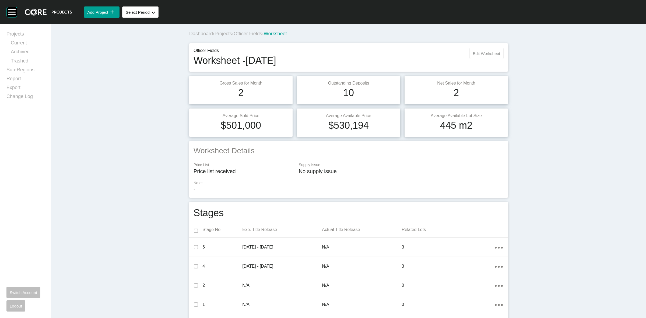
click at [484, 52] on span "Edit Worksheet" at bounding box center [486, 53] width 27 height 5
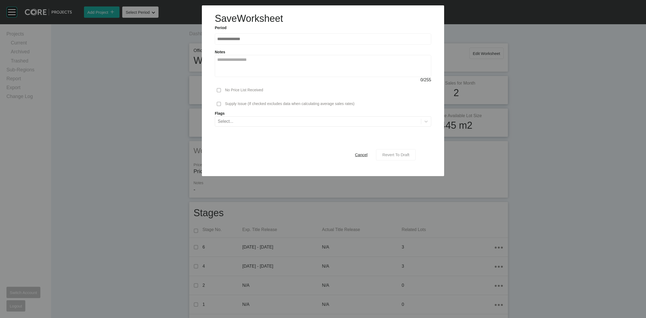
click at [406, 155] on span "Revert To Draft" at bounding box center [395, 154] width 27 height 5
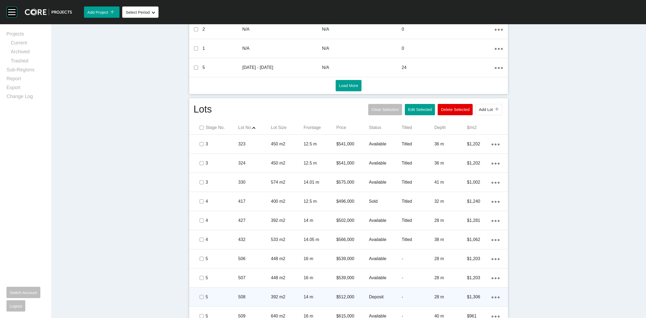
scroll to position [337, 0]
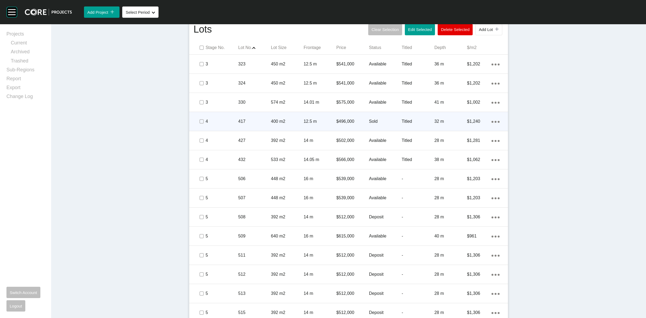
click at [222, 123] on p "4" at bounding box center [222, 121] width 33 height 6
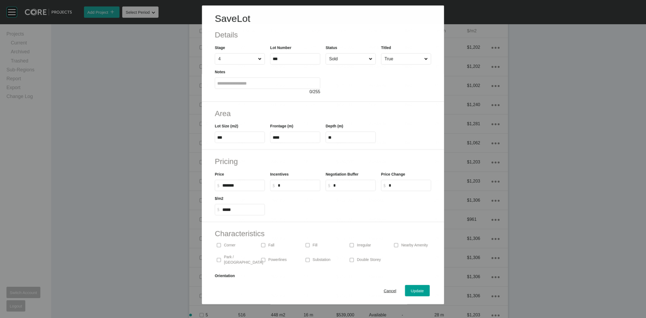
click at [341, 60] on input "Sold" at bounding box center [348, 59] width 40 height 11
click at [412, 291] on span "Update" at bounding box center [417, 291] width 13 height 5
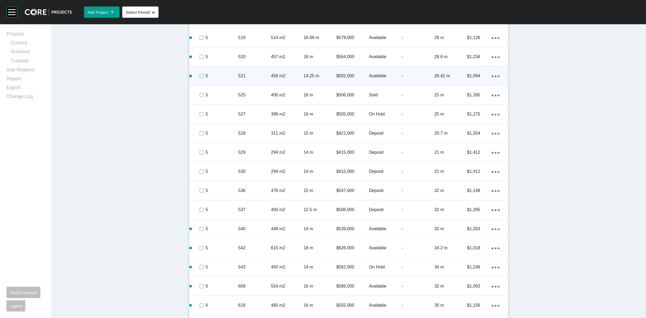
scroll to position [690, 0]
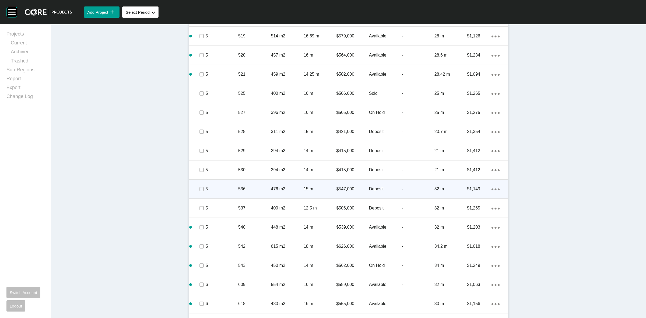
click at [246, 190] on p "536" at bounding box center [254, 189] width 33 height 6
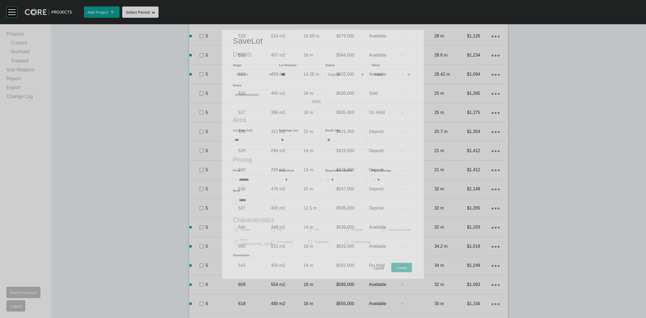
scroll to position [673, 0]
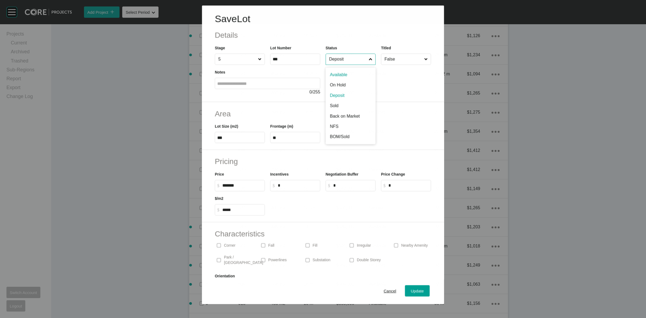
click at [341, 54] on input "Deposit" at bounding box center [348, 59] width 40 height 11
click at [413, 294] on div "Update" at bounding box center [418, 290] width 16 height 7
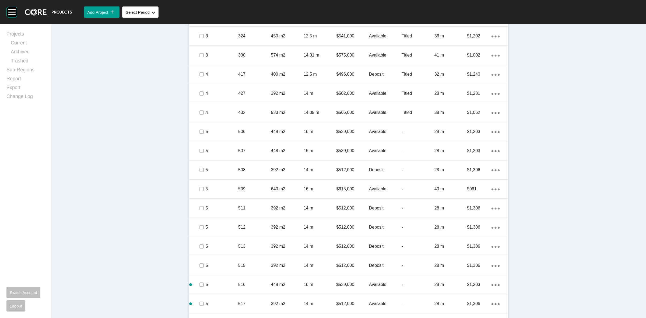
scroll to position [302, 0]
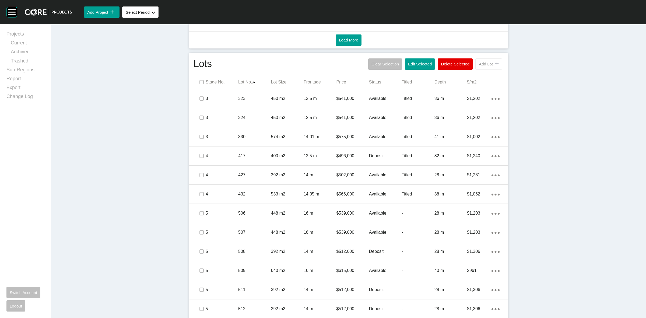
click at [482, 62] on span "Add Lot" at bounding box center [486, 64] width 14 height 5
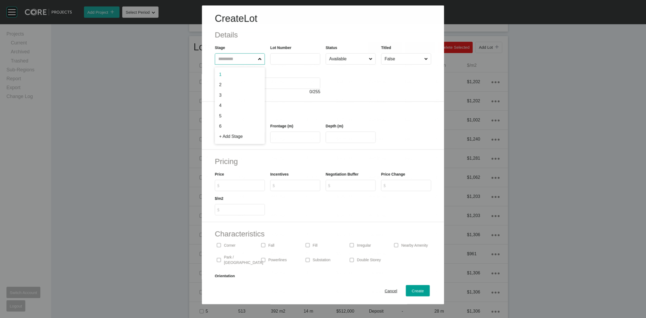
click at [225, 61] on input "text" at bounding box center [237, 59] width 40 height 11
type input "*"
type input "***"
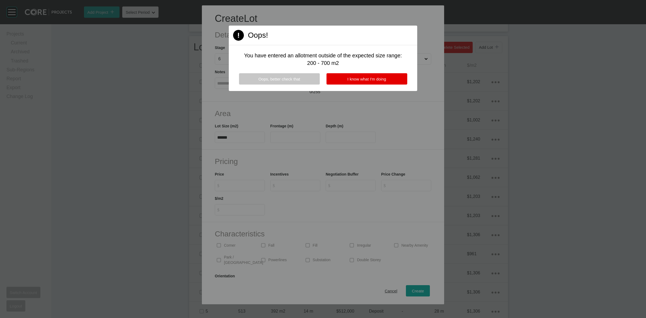
click at [292, 79] on span "Oops, better check that" at bounding box center [280, 79] width 42 height 5
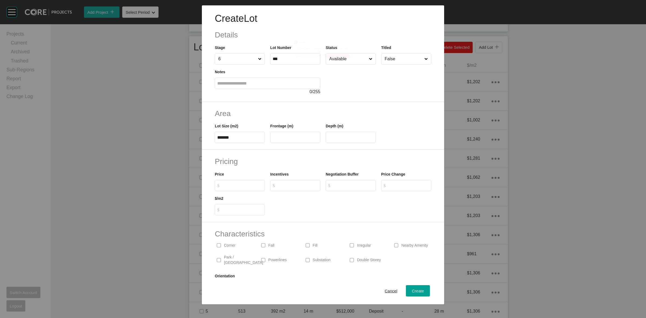
drag, startPoint x: 251, startPoint y: 134, endPoint x: 163, endPoint y: 135, distance: 87.5
click at [163, 135] on div "Create Lot Details Stage 6 Lot Number *** Status Available Titled False Notes 0…" at bounding box center [323, 152] width 646 height 304
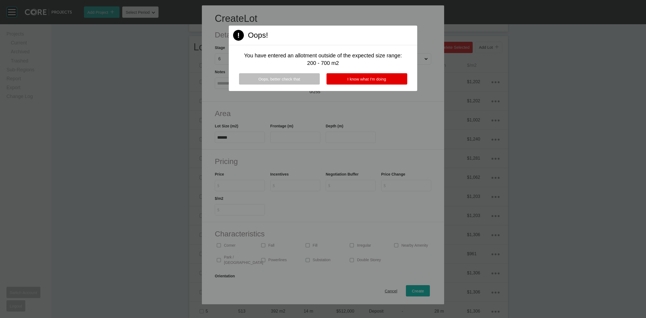
click at [265, 68] on div "Page 1 Created with Sketch. Oops! You have entered an allotment outside of the …" at bounding box center [323, 58] width 189 height 65
click at [269, 78] on span "Oops, better check that" at bounding box center [280, 79] width 42 height 5
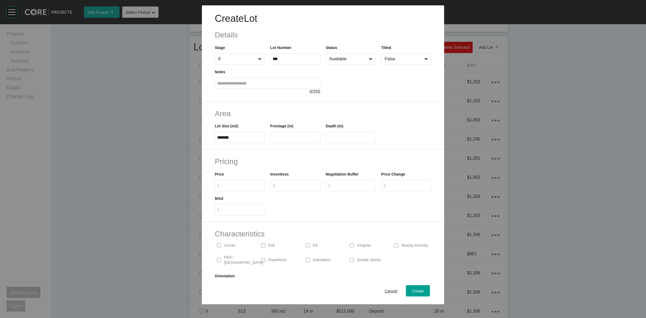
type input "******"
drag, startPoint x: 249, startPoint y: 135, endPoint x: 186, endPoint y: 139, distance: 62.3
click at [191, 140] on div "Create Lot Details Stage 6 Lot Number *** Status Available Titled False Notes 0…" at bounding box center [323, 152] width 646 height 304
click at [228, 185] on input "$ Created with Sketch. $" at bounding box center [242, 185] width 40 height 5
type input "*******"
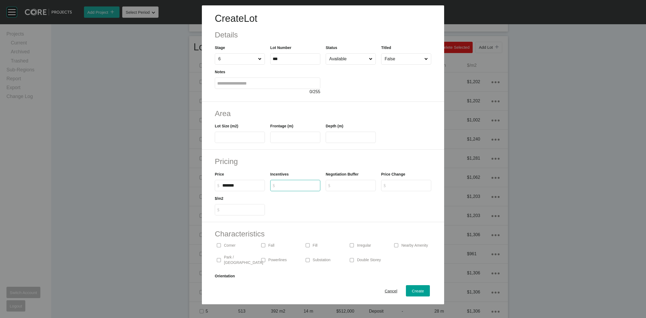
type input "*"
click at [246, 142] on label at bounding box center [240, 137] width 50 height 11
click at [246, 140] on input "text" at bounding box center [239, 137] width 45 height 5
type input "***"
type input "*****"
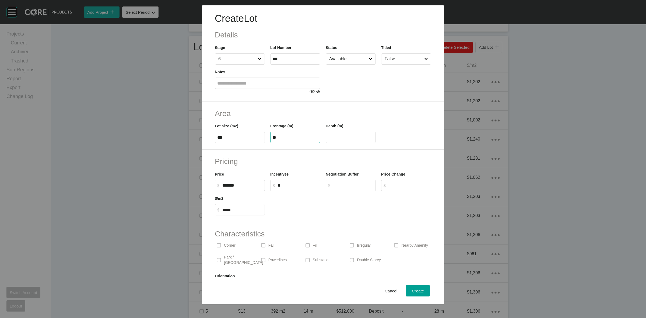
type input "**"
type input "****"
click at [415, 290] on span "Create" at bounding box center [418, 291] width 12 height 5
type input "*"
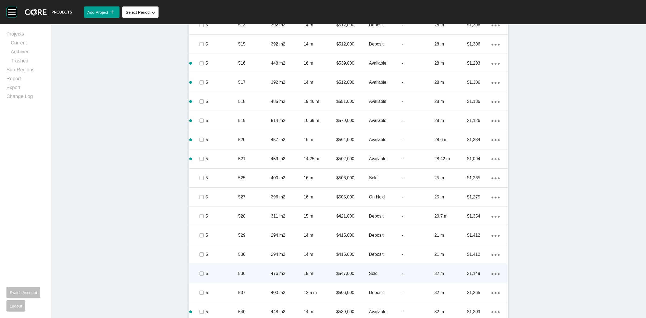
scroll to position [725, 0]
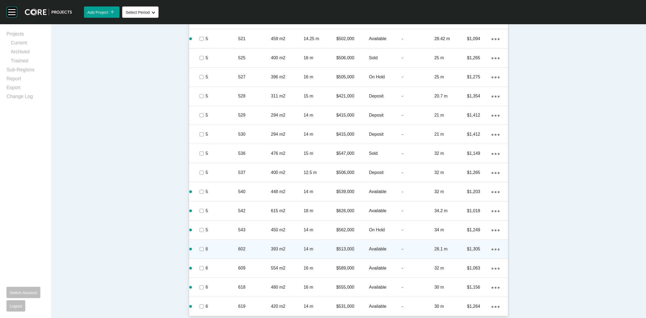
click at [259, 246] on p "602" at bounding box center [254, 249] width 33 height 6
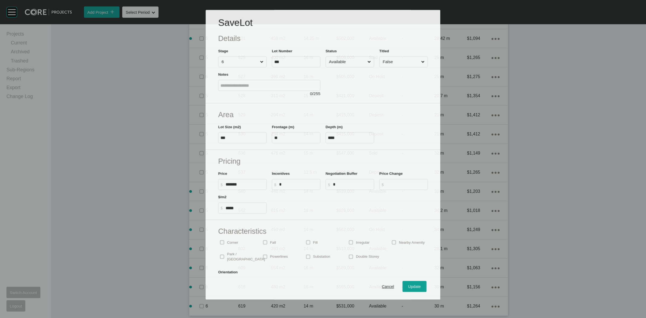
scroll to position [709, 0]
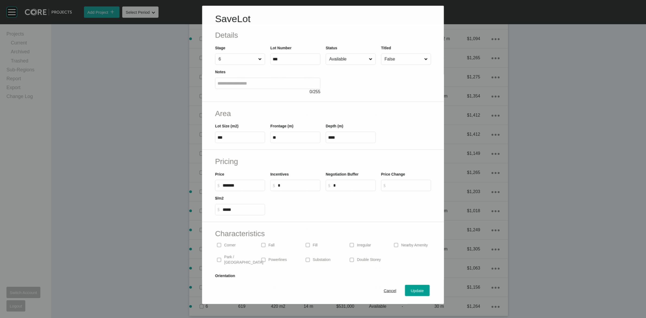
click at [353, 61] on input "Available" at bounding box center [348, 59] width 40 height 11
click at [414, 288] on div "Update" at bounding box center [418, 290] width 16 height 7
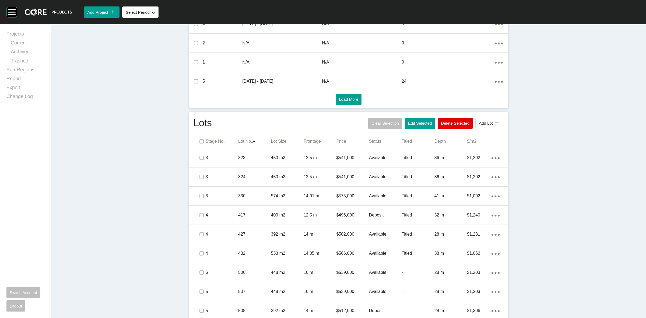
scroll to position [220, 0]
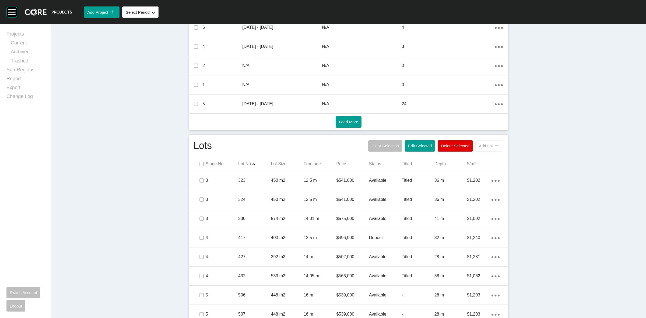
click at [479, 148] on span "Add Lot" at bounding box center [486, 146] width 14 height 5
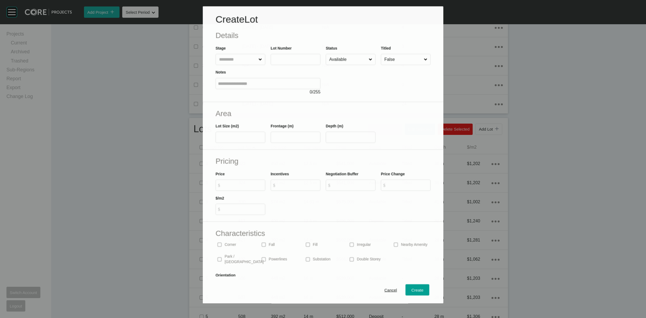
click at [240, 61] on input "text" at bounding box center [238, 59] width 40 height 11
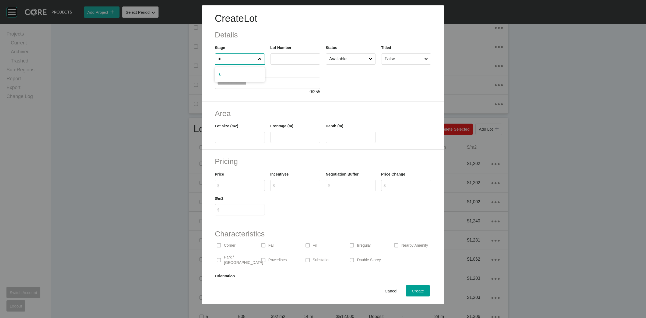
type input "*"
type input "***"
type input "**"
type input "****"
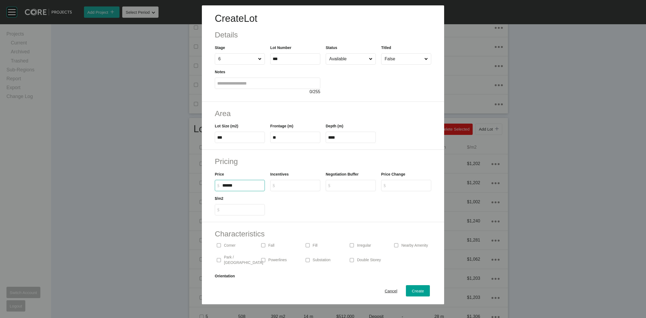
type input "*******"
type input "*****"
type input "*"
click at [341, 58] on input "Available" at bounding box center [348, 59] width 40 height 11
click at [412, 292] on span "Create" at bounding box center [418, 291] width 12 height 5
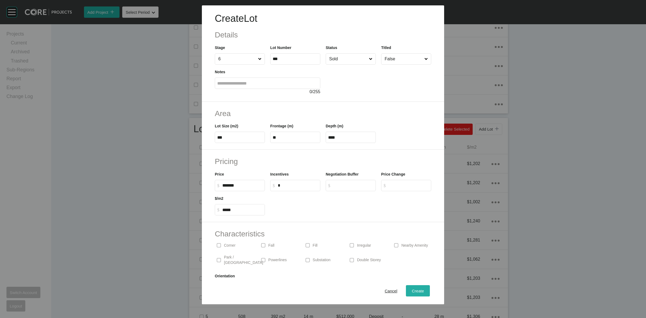
type input "*"
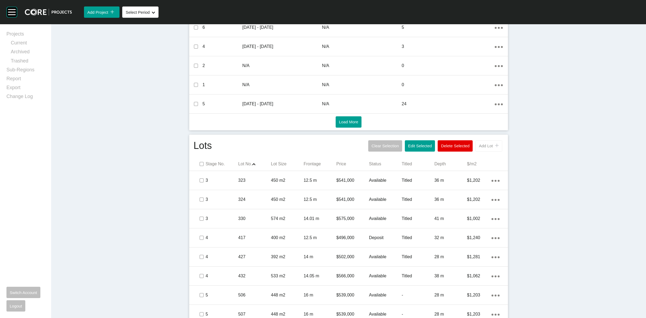
click at [479, 145] on span "Add Lot" at bounding box center [486, 146] width 14 height 5
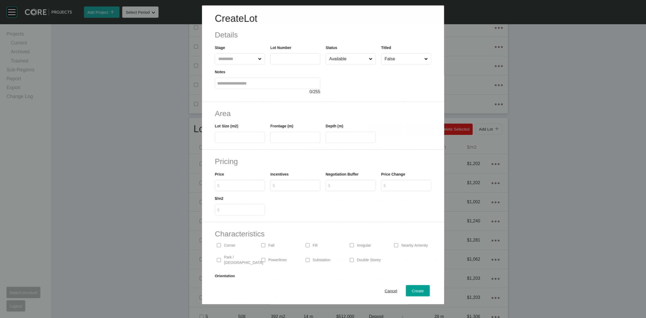
click at [244, 61] on input "text" at bounding box center [237, 59] width 40 height 11
type input "*"
type input "***"
type input "*******"
type input "*"
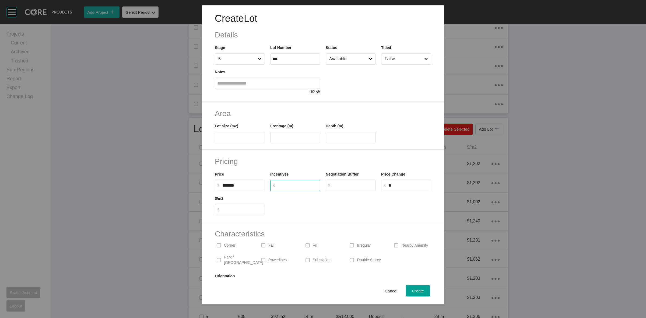
type input "*"
click at [235, 141] on label at bounding box center [240, 137] width 50 height 11
click at [235, 140] on input "text" at bounding box center [239, 137] width 45 height 5
type input "***"
type input "*****"
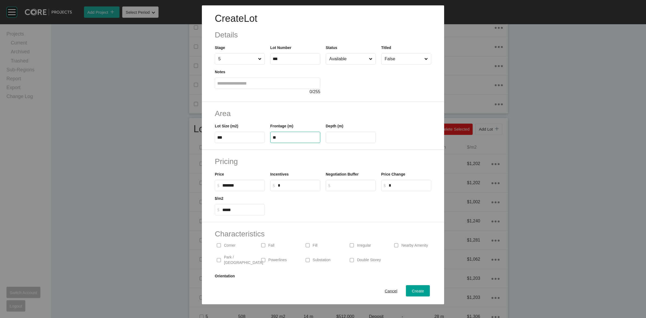
type input "**"
type input "****"
click at [229, 246] on p "Corner" at bounding box center [230, 245] width 12 height 5
click at [411, 288] on div "Create" at bounding box center [418, 290] width 15 height 7
type input "*"
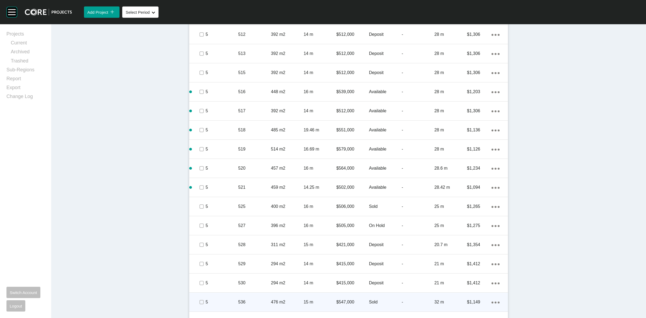
scroll to position [624, 0]
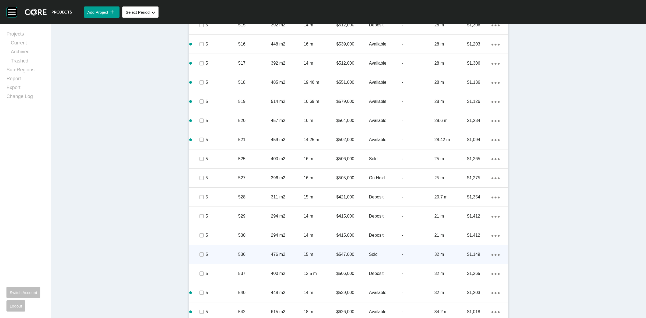
click at [253, 252] on p "536" at bounding box center [254, 255] width 33 height 6
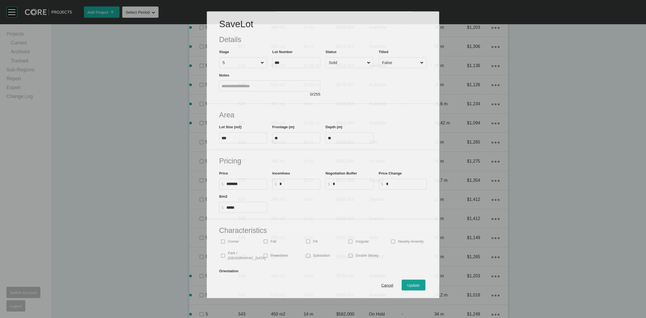
scroll to position [608, 0]
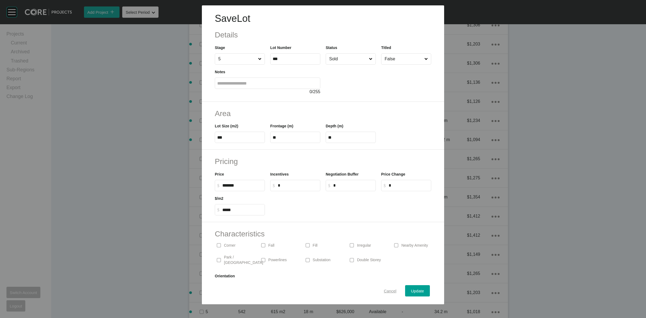
click at [388, 292] on span "Cancel" at bounding box center [390, 291] width 13 height 5
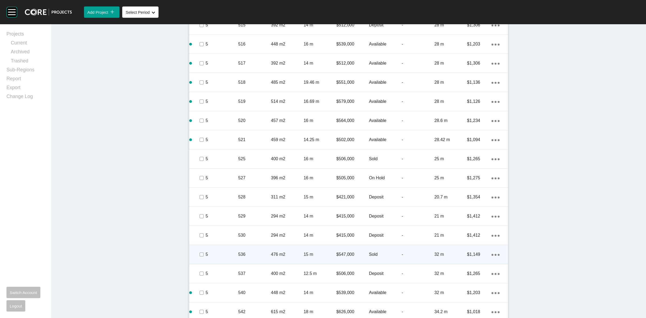
click at [265, 256] on p "536" at bounding box center [254, 255] width 33 height 6
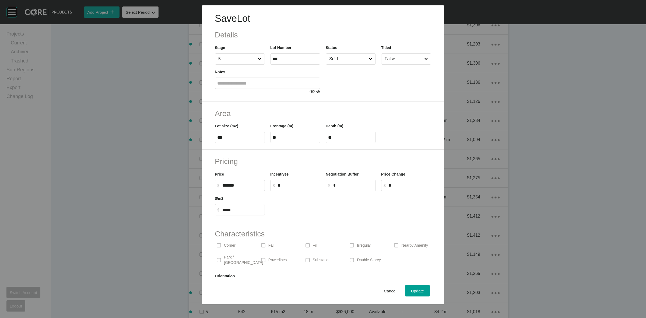
click at [235, 246] on p "Corner" at bounding box center [230, 245] width 12 height 5
click at [411, 291] on span "Update" at bounding box center [417, 291] width 13 height 5
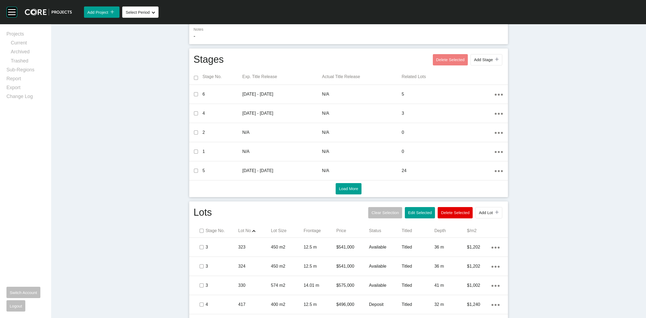
scroll to position [153, 0]
click at [481, 212] on span "Add Lot" at bounding box center [486, 213] width 14 height 5
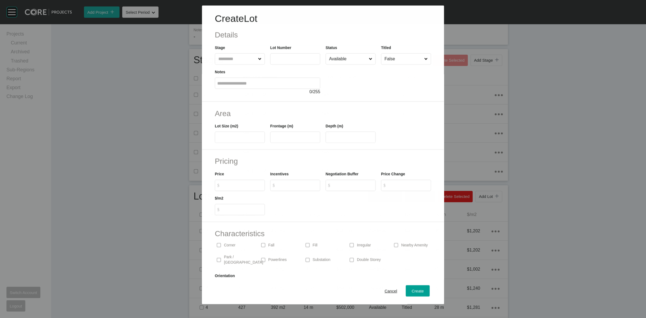
click at [242, 62] on input "text" at bounding box center [237, 59] width 40 height 11
type input "*"
type input "***"
type input "*******"
type input "*"
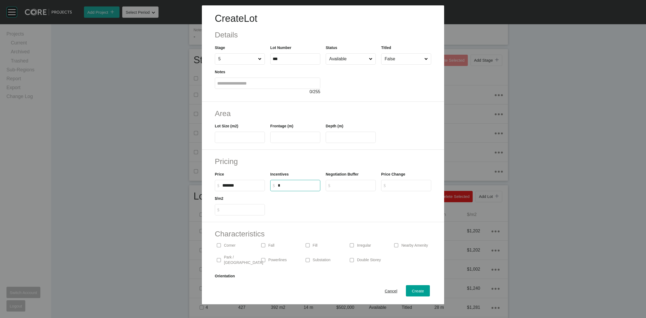
click at [344, 62] on input "Available" at bounding box center [348, 59] width 40 height 11
click at [233, 141] on label at bounding box center [240, 137] width 50 height 11
click at [233, 140] on input "text" at bounding box center [239, 137] width 45 height 5
type input "***"
type input "*****"
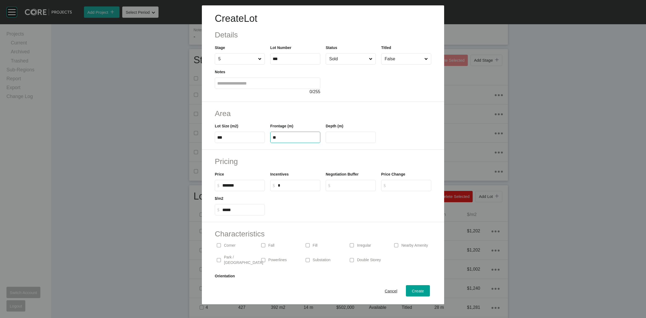
type input "**"
click at [412, 290] on span "Create" at bounding box center [418, 291] width 12 height 5
type input "*"
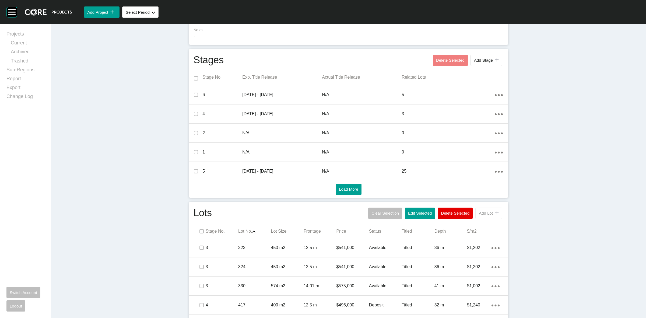
click at [486, 214] on span "Add Lot" at bounding box center [486, 213] width 14 height 5
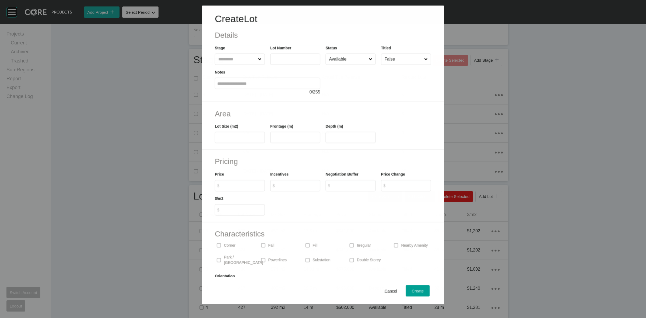
click at [233, 57] on input "text" at bounding box center [237, 59] width 40 height 11
type input "*"
type input "***"
type input "*******"
type input "*"
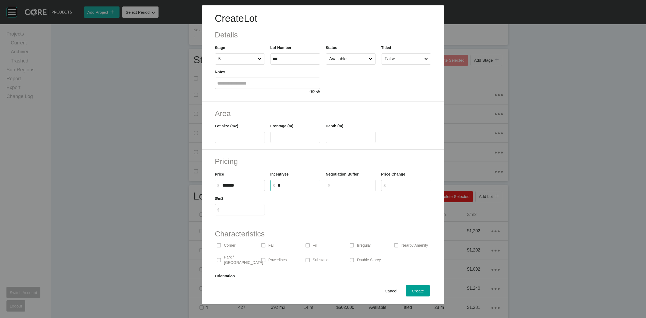
click at [245, 138] on input "text" at bounding box center [239, 137] width 45 height 5
type input "***"
type input "*****"
type input "**"
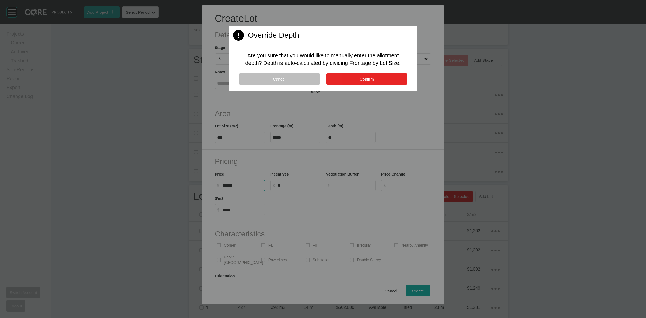
type input "*******"
click at [358, 79] on button "Confirm" at bounding box center [367, 78] width 81 height 11
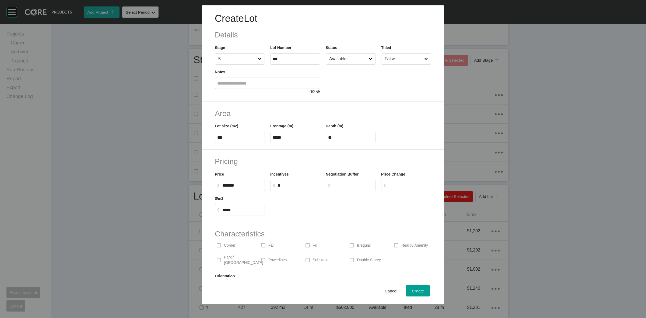
click at [228, 244] on p "Corner" at bounding box center [230, 245] width 12 height 5
click at [337, 58] on input "Available" at bounding box center [348, 59] width 40 height 11
click at [412, 293] on span "Create" at bounding box center [418, 291] width 12 height 5
type input "*"
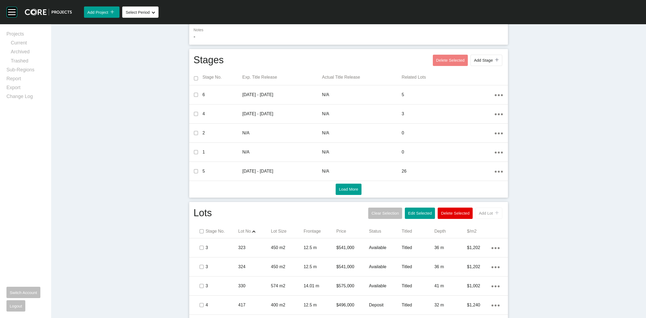
click at [486, 212] on span "Add Lot" at bounding box center [486, 213] width 14 height 5
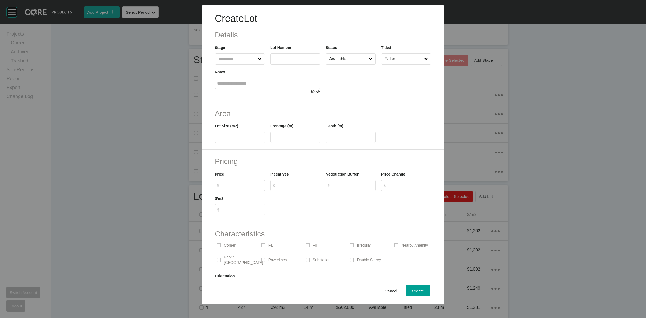
click at [230, 60] on input "text" at bounding box center [237, 59] width 40 height 11
type input "*"
type input "***"
click at [360, 57] on input "Available" at bounding box center [348, 59] width 40 height 11
click at [236, 184] on input "$ Created with Sketch. $" at bounding box center [242, 185] width 40 height 5
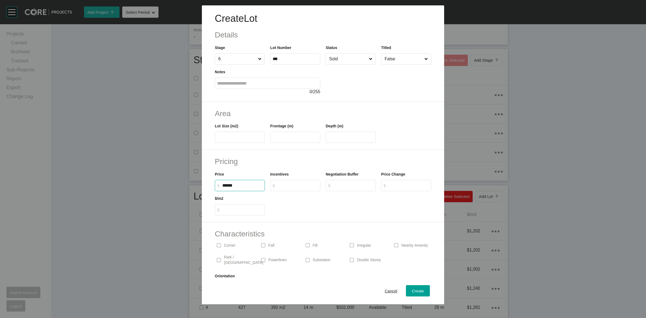
type input "*******"
type input "*"
click at [240, 135] on input "text" at bounding box center [239, 137] width 45 height 5
type input "***"
type input "*****"
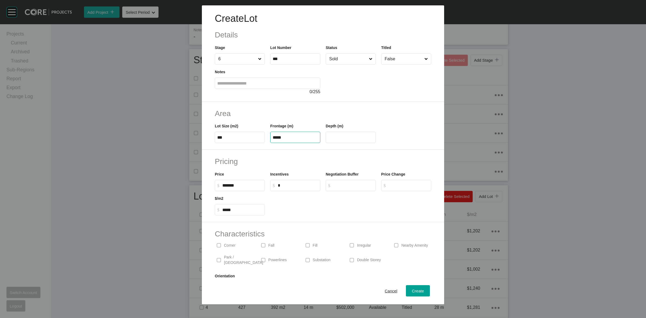
type input "*****"
type input "**"
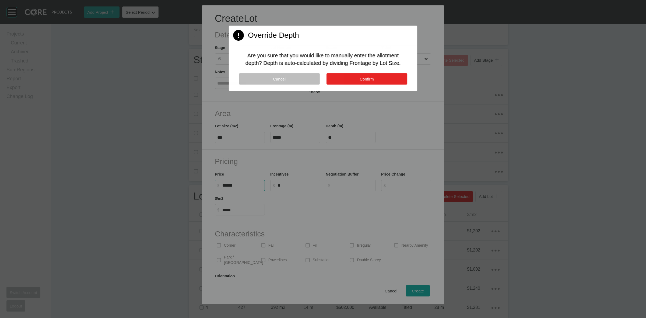
type input "*******"
click at [337, 76] on button "Confirm" at bounding box center [367, 78] width 81 height 11
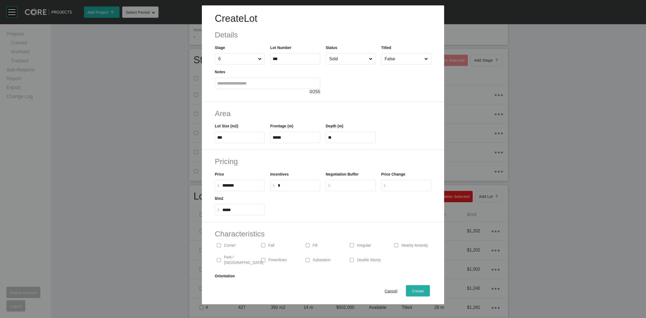
click at [411, 289] on div "Create" at bounding box center [418, 290] width 15 height 7
type input "*"
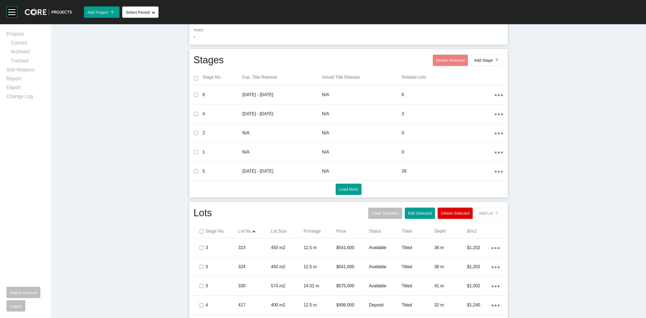
click at [482, 217] on button "Add Lot icon/tick copy 11 Created with Sketch." at bounding box center [489, 213] width 27 height 11
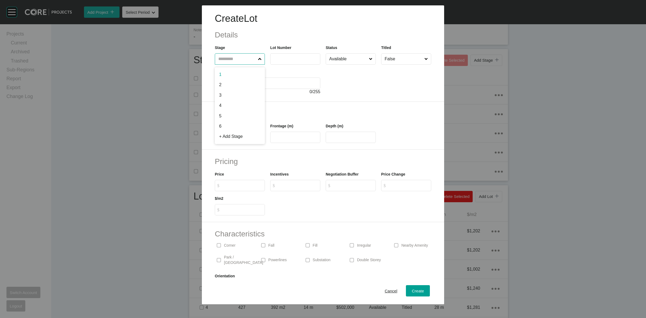
click at [233, 55] on input "text" at bounding box center [237, 59] width 40 height 11
type input "*"
type input "***"
click at [248, 184] on input "$ Created with Sketch. $" at bounding box center [242, 185] width 40 height 5
type input "*******"
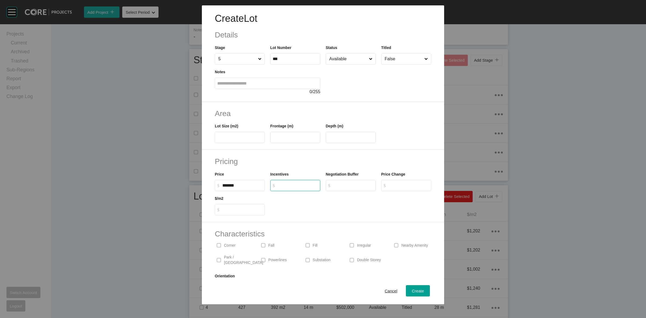
type input "*"
click at [230, 140] on label at bounding box center [240, 137] width 50 height 11
click at [230, 140] on input "text" at bounding box center [239, 137] width 45 height 5
type input "***"
type input "*****"
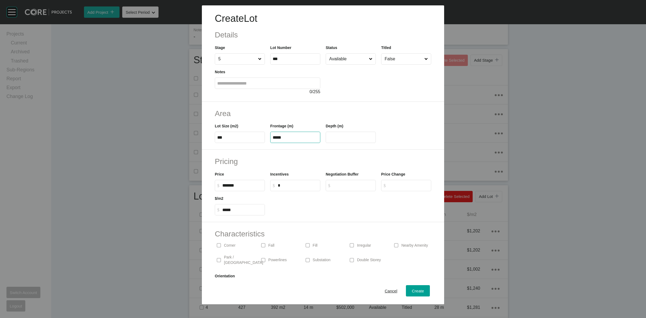
type input "*****"
type input "**"
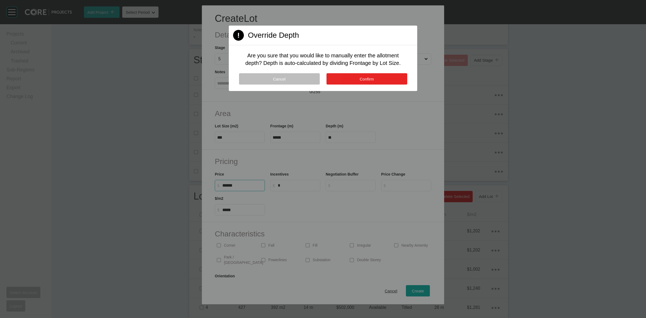
type input "*******"
click at [391, 75] on button "Confirm" at bounding box center [367, 78] width 81 height 11
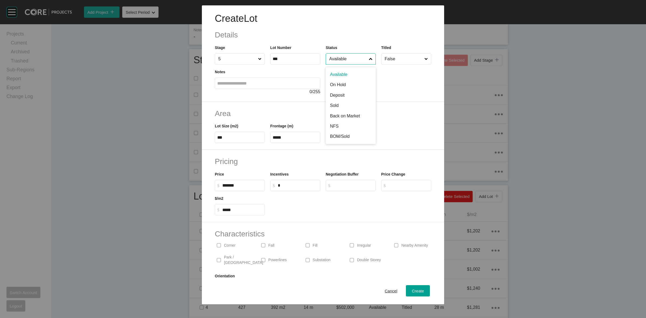
click at [343, 59] on input "Available" at bounding box center [348, 59] width 40 height 11
click at [412, 291] on span "Create" at bounding box center [418, 291] width 12 height 5
type input "*"
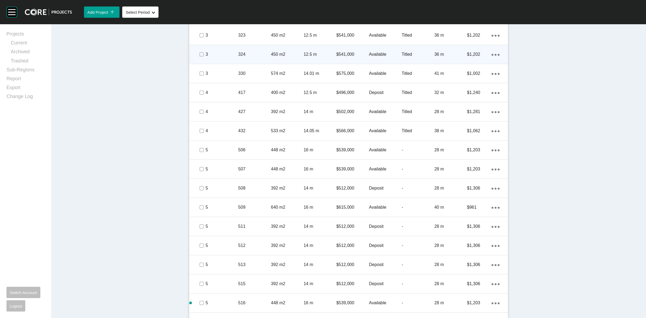
scroll to position [288, 0]
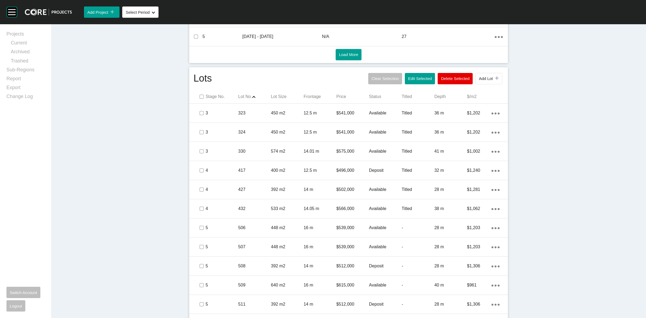
click at [376, 96] on p "Status" at bounding box center [385, 97] width 33 height 6
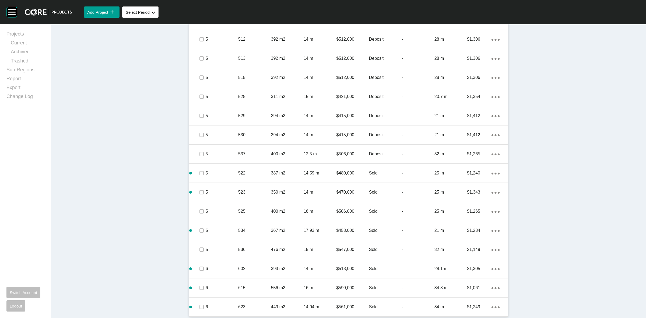
scroll to position [821, 0]
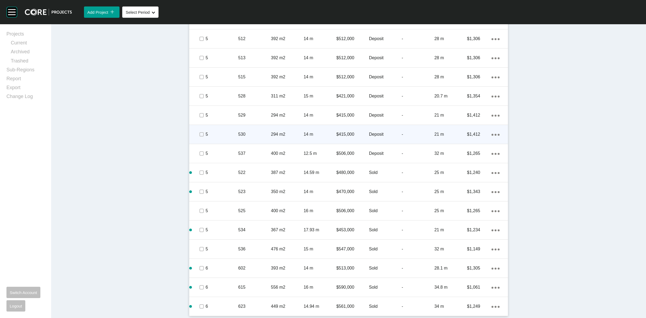
click at [346, 133] on p "$415,000" at bounding box center [352, 134] width 33 height 6
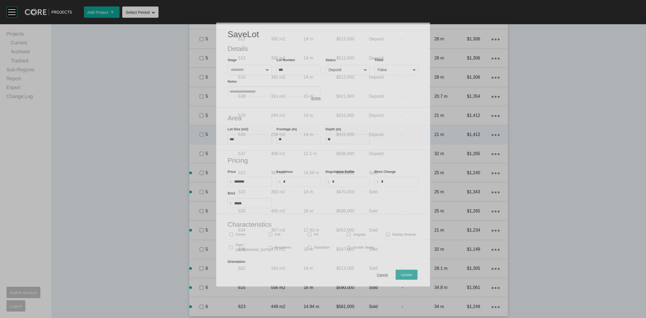
scroll to position [804, 0]
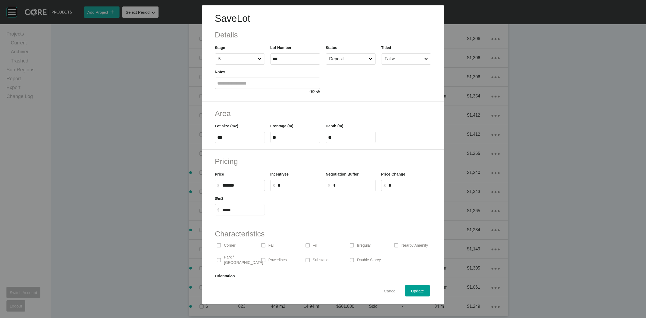
click at [385, 291] on span "Cancel" at bounding box center [390, 291] width 13 height 5
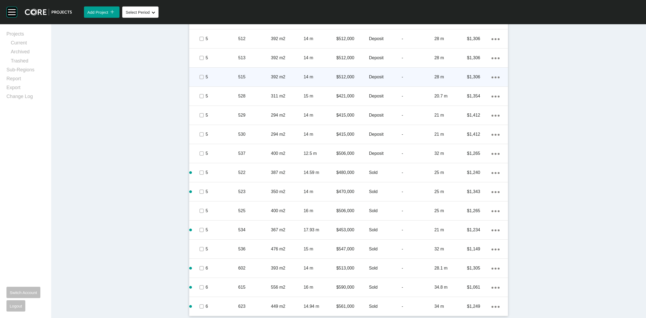
click at [304, 75] on p "14 m" at bounding box center [320, 77] width 33 height 6
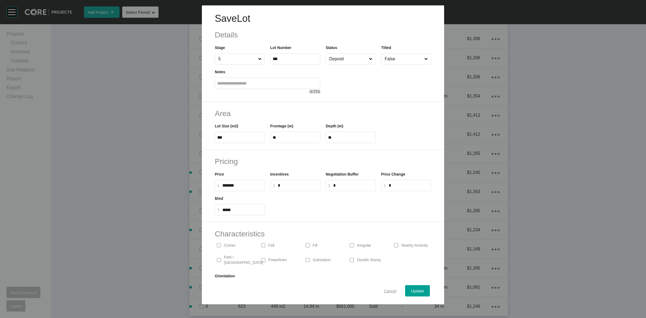
click at [384, 289] on span "Cancel" at bounding box center [390, 291] width 13 height 5
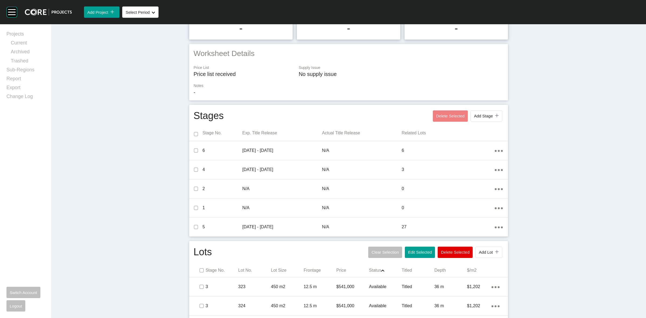
scroll to position [0, 0]
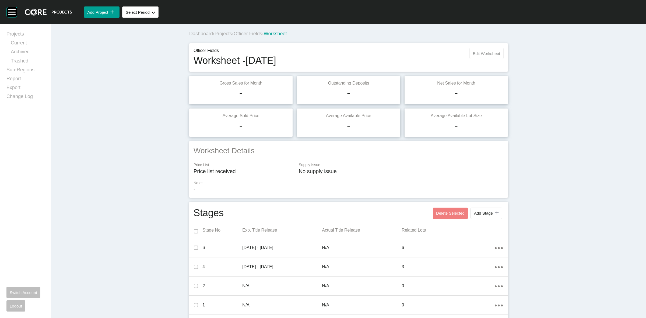
click at [483, 52] on span "Edit Worksheet" at bounding box center [486, 53] width 27 height 5
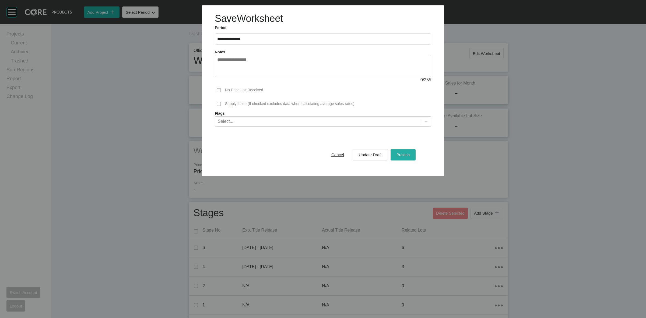
click at [398, 158] on div "Publish" at bounding box center [403, 154] width 16 height 7
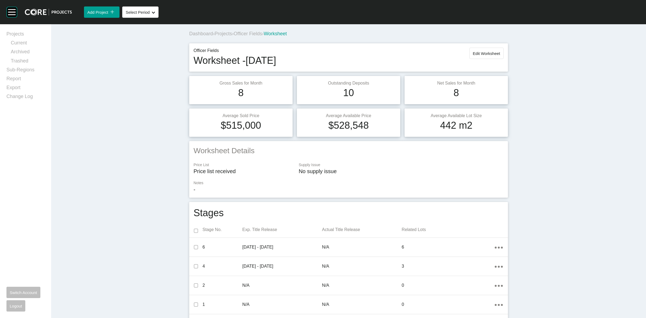
click at [255, 36] on span "Officer Fields" at bounding box center [248, 33] width 29 height 5
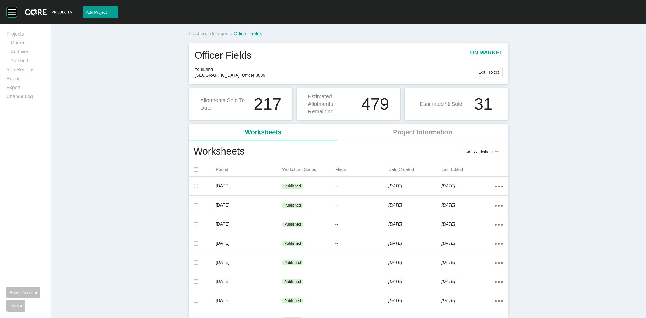
click at [228, 32] on span "Projects" at bounding box center [224, 33] width 18 height 5
